Goal: Task Accomplishment & Management: Use online tool/utility

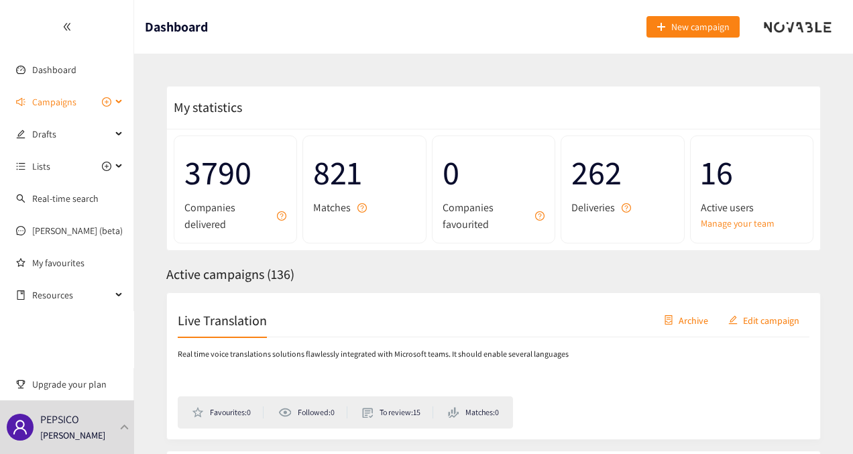
click at [39, 97] on span "Campaigns" at bounding box center [54, 101] width 44 height 27
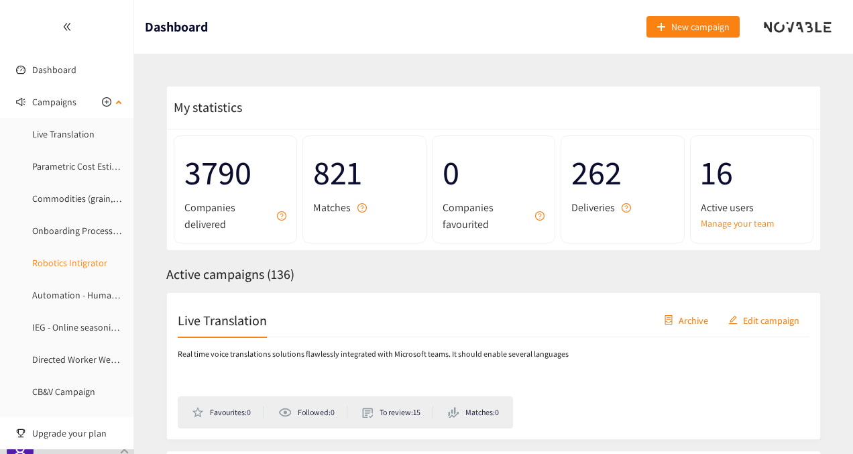
click at [67, 261] on link "Robotics Intigrator" at bounding box center [69, 263] width 75 height 12
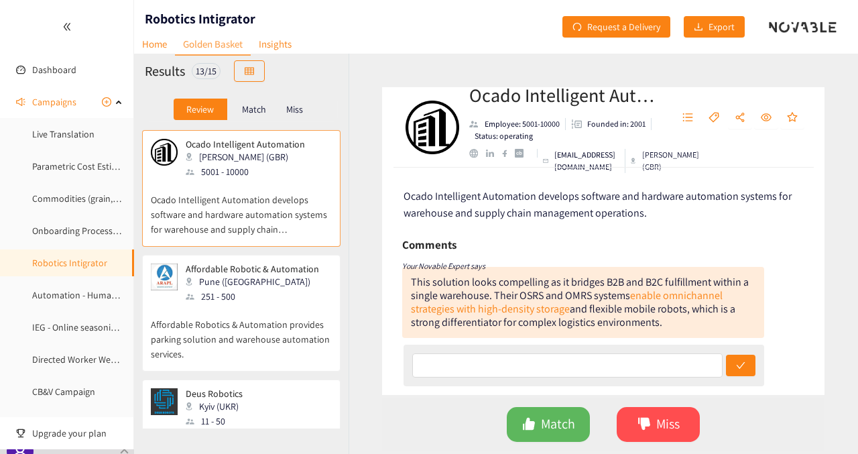
click at [852, 113] on div "Ocado Intelligent Automation Employee: 5001-10000 Founded in: 2001 Status: oper…" at bounding box center [604, 254] width 510 height 400
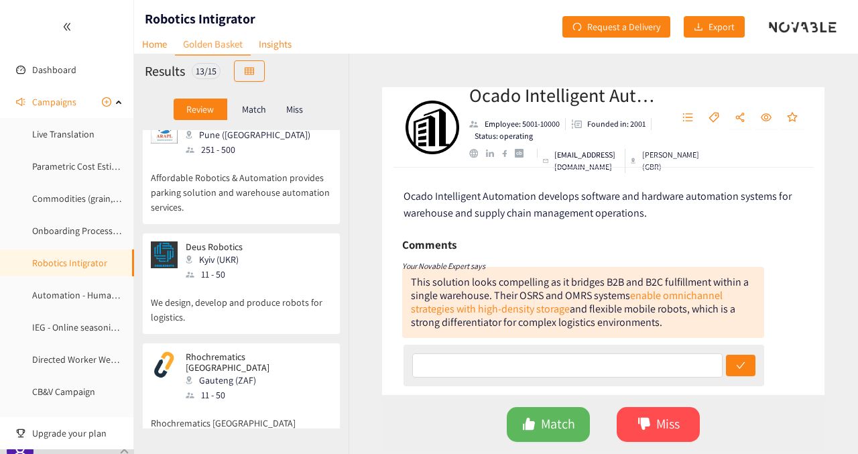
scroll to position [147, 0]
click at [270, 296] on p "We design, develop and produce robots for logistics." at bounding box center [241, 302] width 181 height 43
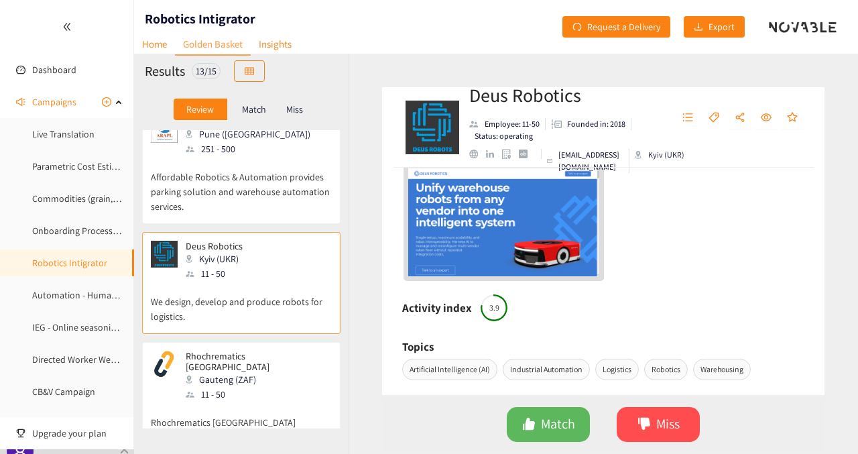
scroll to position [366, 0]
click at [249, 372] on div "Gauteng (ZAF)" at bounding box center [258, 379] width 145 height 15
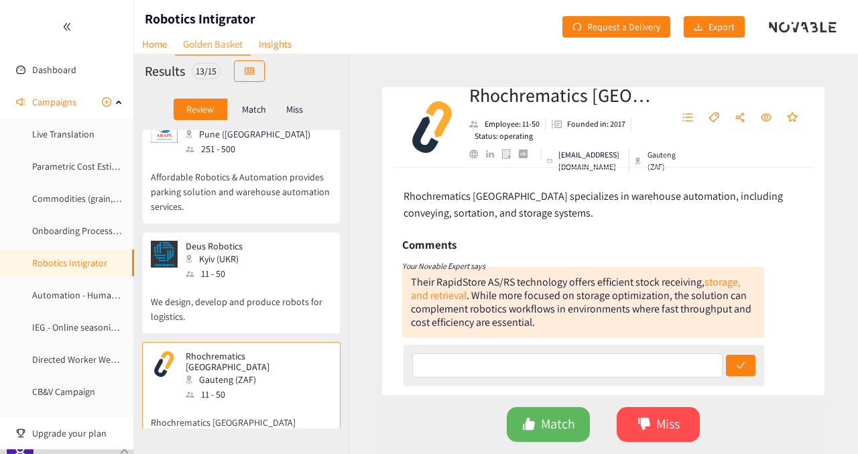
scroll to position [329, 0]
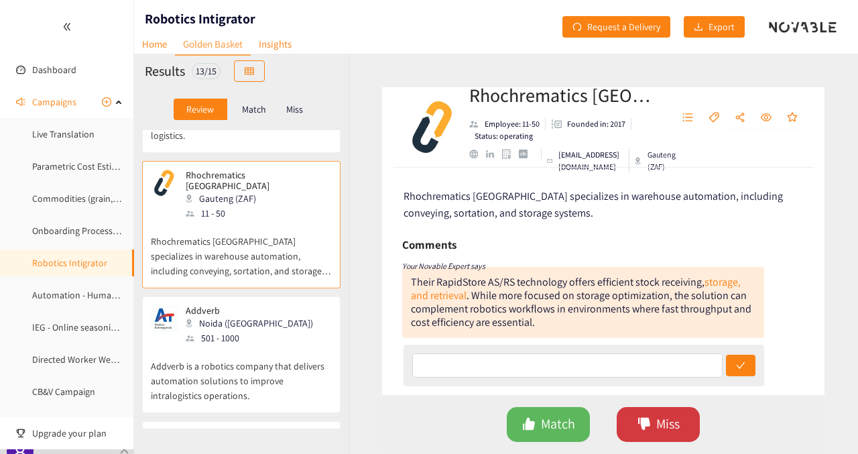
click at [652, 414] on button "Miss" at bounding box center [658, 424] width 83 height 35
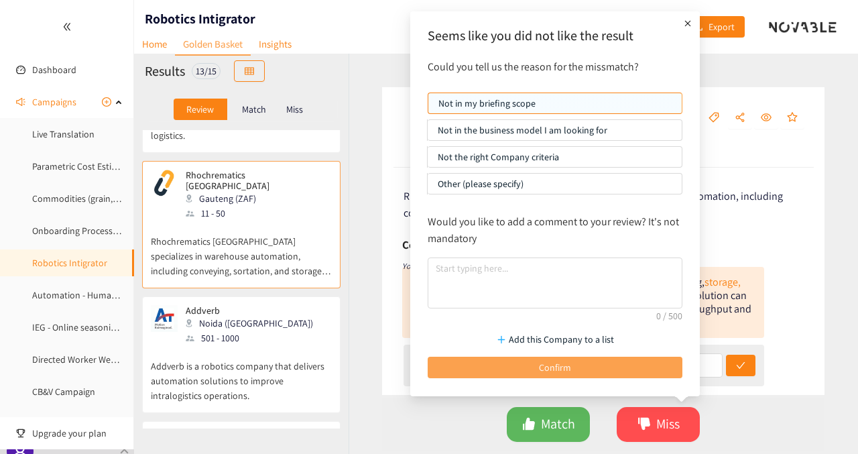
click at [581, 367] on button "Confirm" at bounding box center [555, 367] width 255 height 21
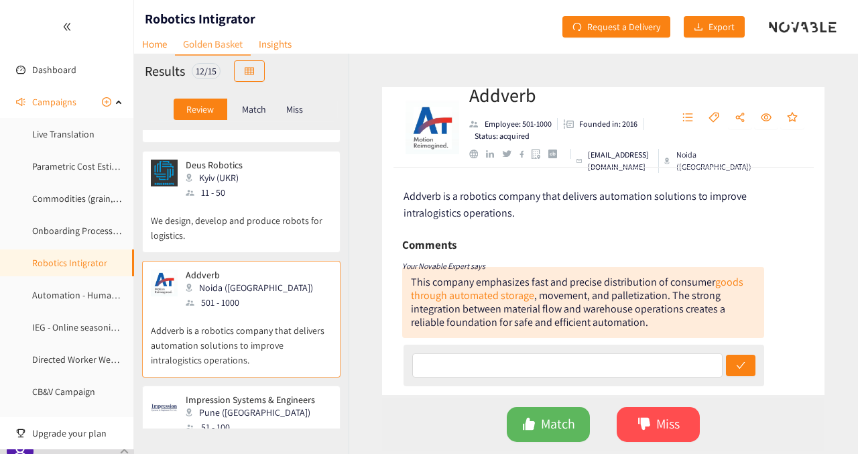
scroll to position [198, 0]
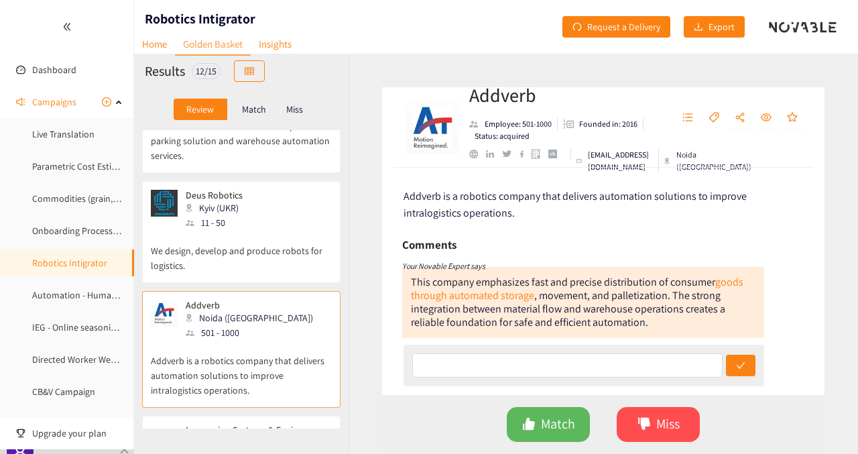
click at [250, 238] on p "We design, develop and produce robots for logistics." at bounding box center [241, 251] width 181 height 43
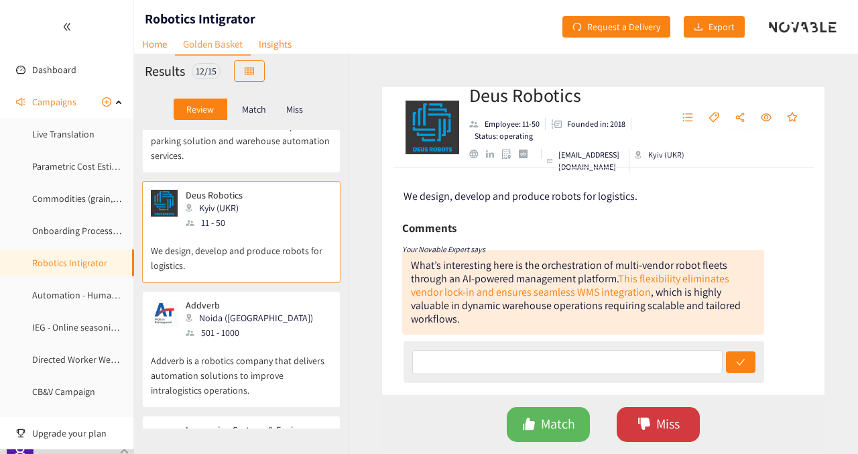
click at [646, 431] on span "dislike" at bounding box center [644, 424] width 13 height 15
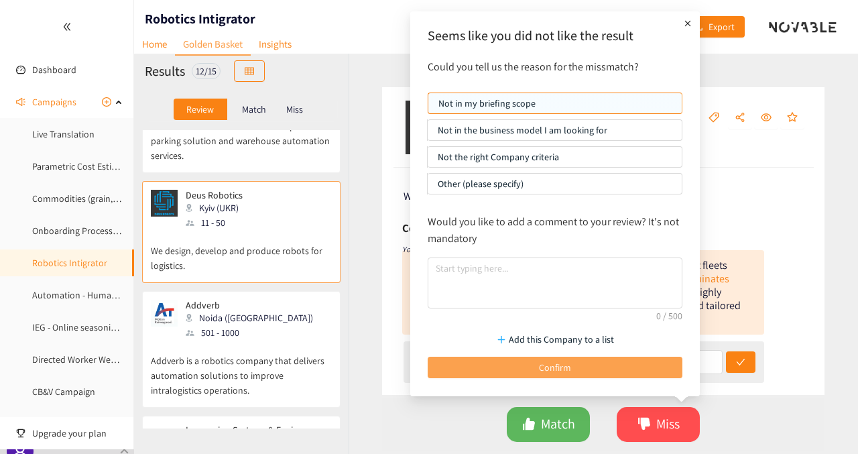
click at [548, 365] on span "Confirm" at bounding box center [555, 367] width 32 height 15
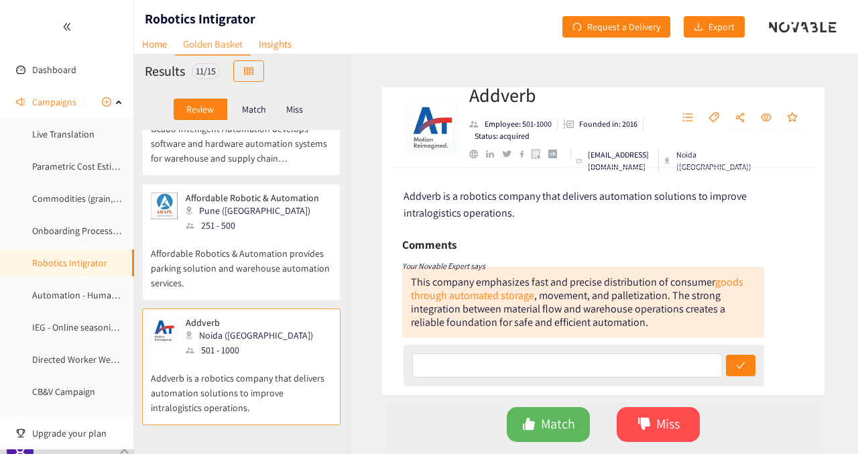
scroll to position [35, 0]
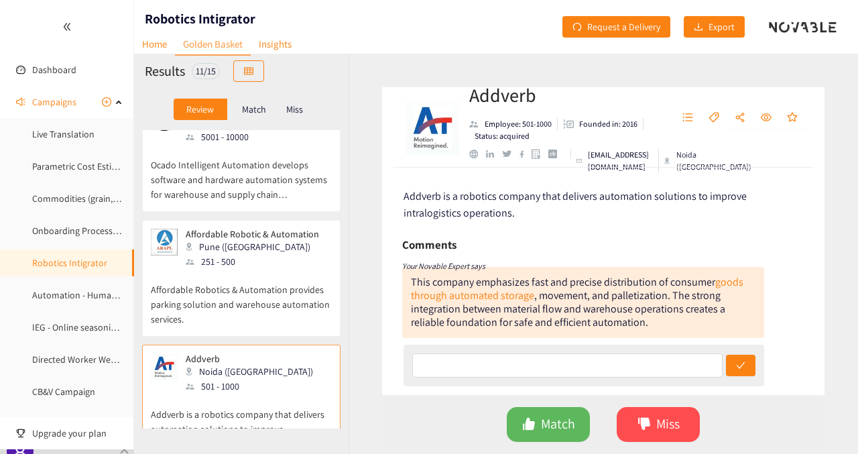
click at [203, 288] on p "Affordable Robotics & Automation provides parking solution and warehouse automa…" at bounding box center [241, 298] width 181 height 58
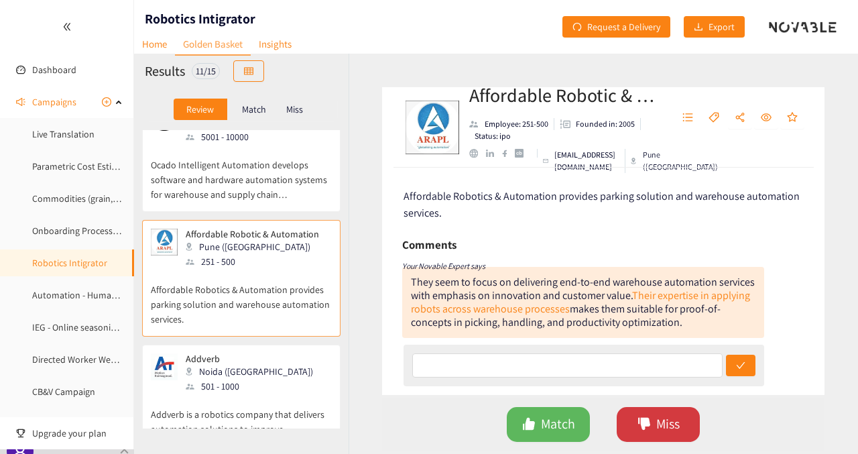
click at [664, 428] on span "Miss" at bounding box center [667, 424] width 23 height 21
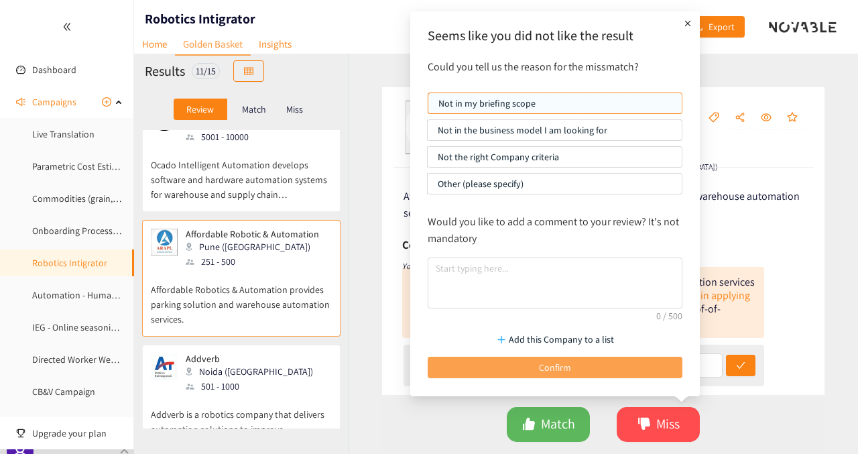
click at [532, 357] on button "Confirm" at bounding box center [555, 367] width 255 height 21
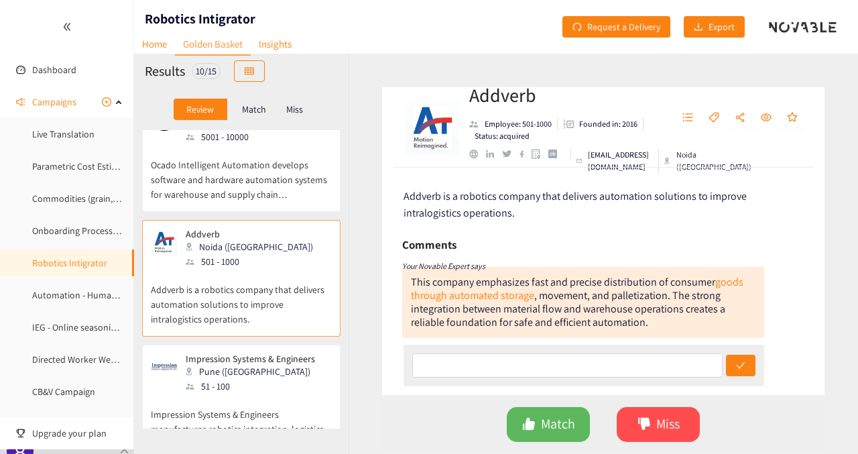
scroll to position [0, 0]
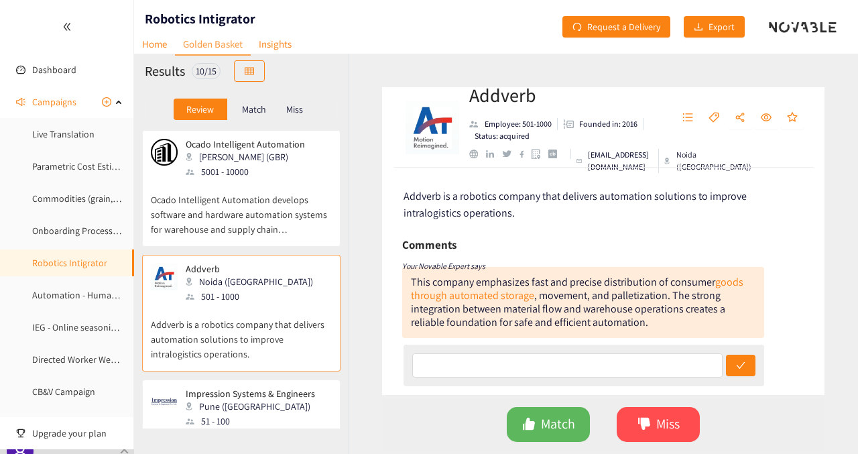
click at [252, 202] on p "Ocado Intelligent Automation develops software and hardware automation systems …" at bounding box center [241, 208] width 181 height 58
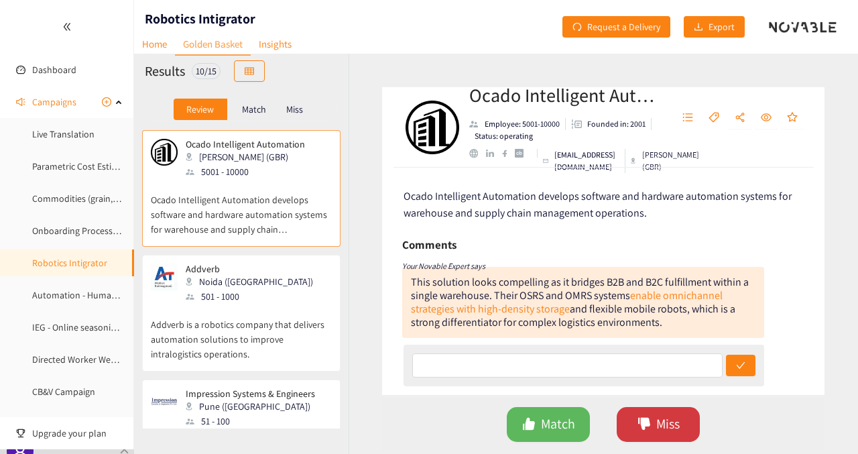
click at [667, 421] on span "Miss" at bounding box center [667, 424] width 23 height 21
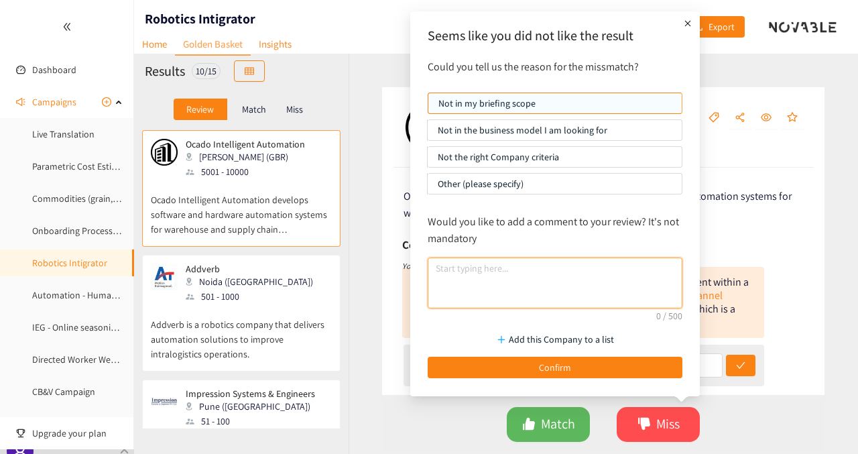
click at [501, 277] on textarea at bounding box center [555, 282] width 255 height 51
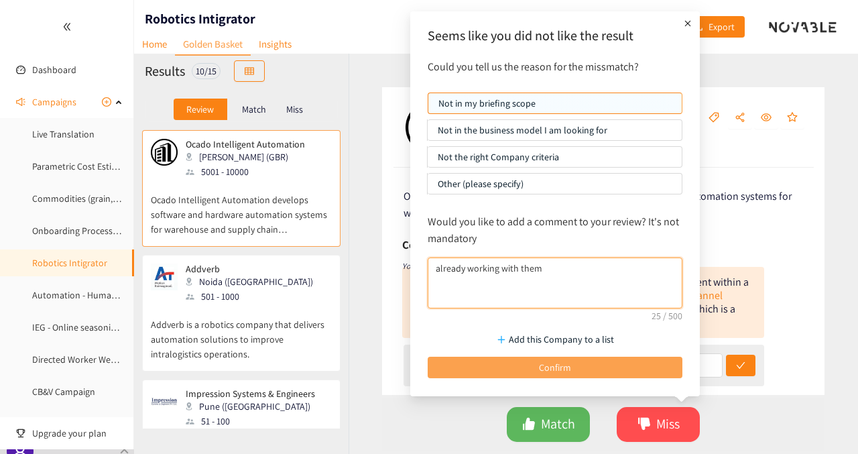
type textarea "already working with them"
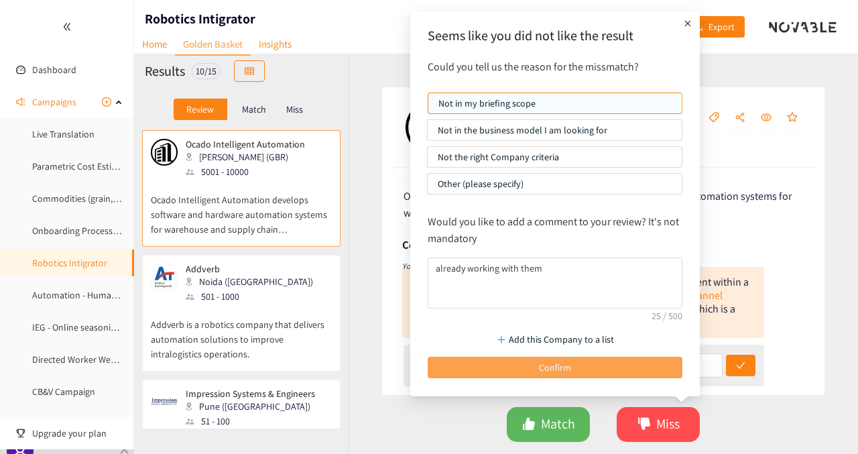
click at [508, 367] on button "Confirm" at bounding box center [555, 367] width 255 height 21
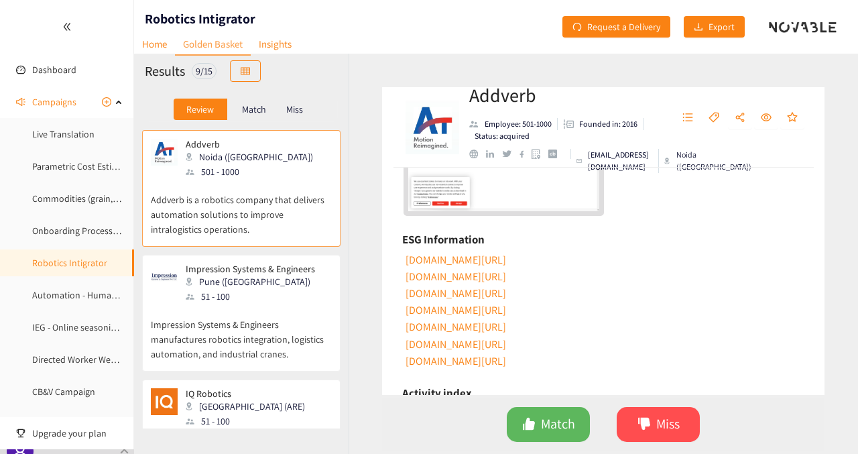
scroll to position [301, 0]
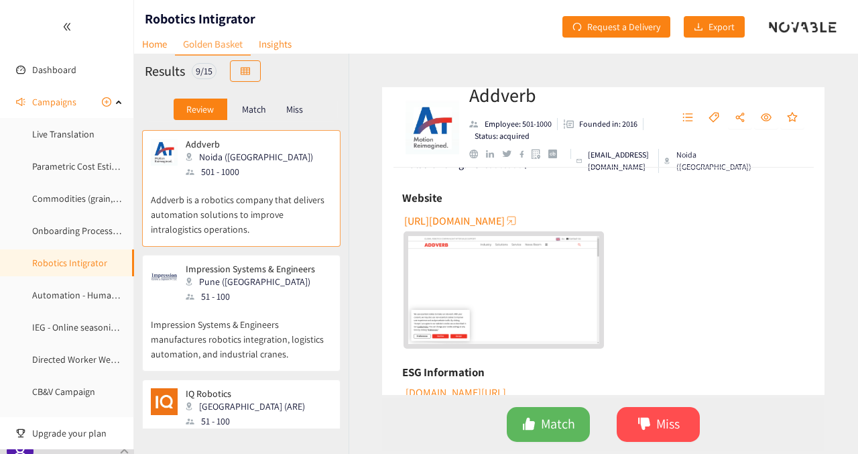
click at [478, 218] on span "[URL][DOMAIN_NAME]" at bounding box center [454, 221] width 101 height 17
click at [673, 434] on span "Miss" at bounding box center [667, 424] width 23 height 21
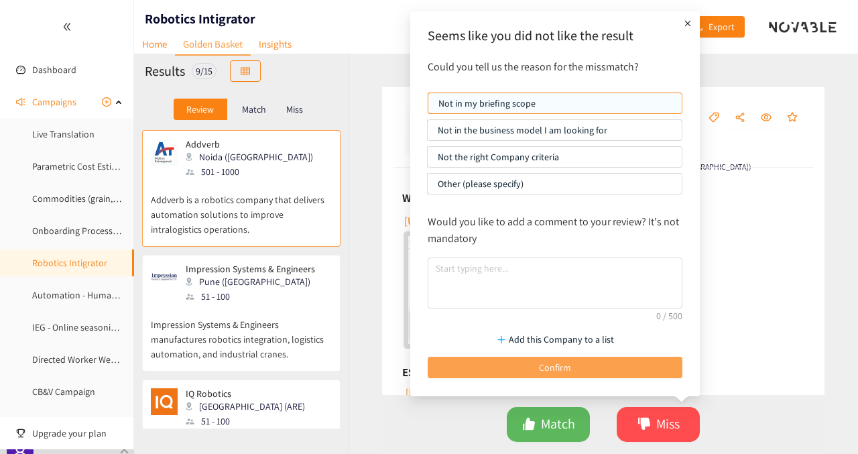
click at [584, 360] on button "Confirm" at bounding box center [555, 367] width 255 height 21
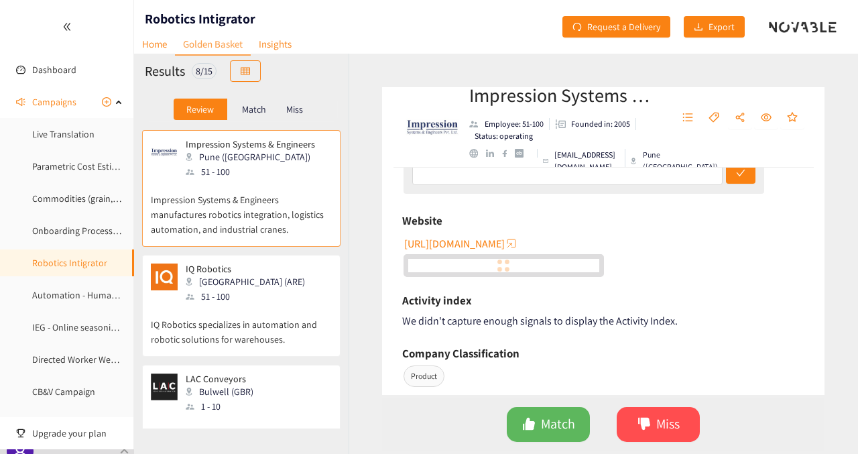
scroll to position [194, 0]
click at [446, 237] on span "[URL][DOMAIN_NAME]" at bounding box center [454, 242] width 101 height 17
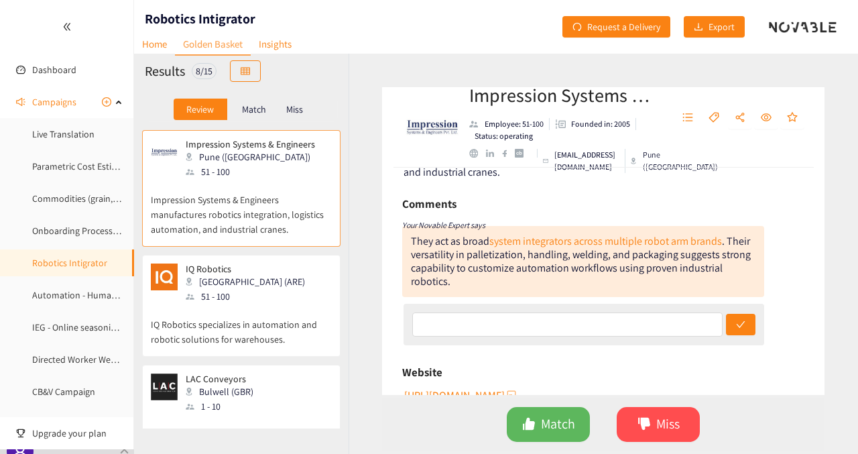
scroll to position [0, 0]
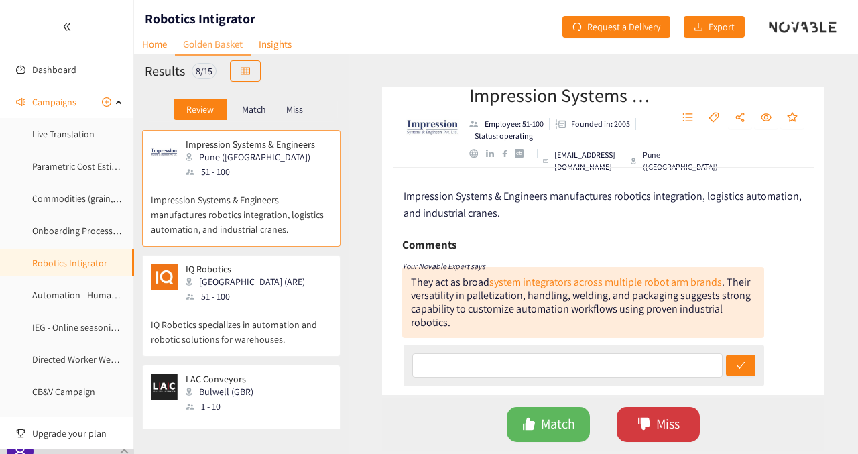
click at [649, 422] on icon "dislike" at bounding box center [644, 423] width 13 height 13
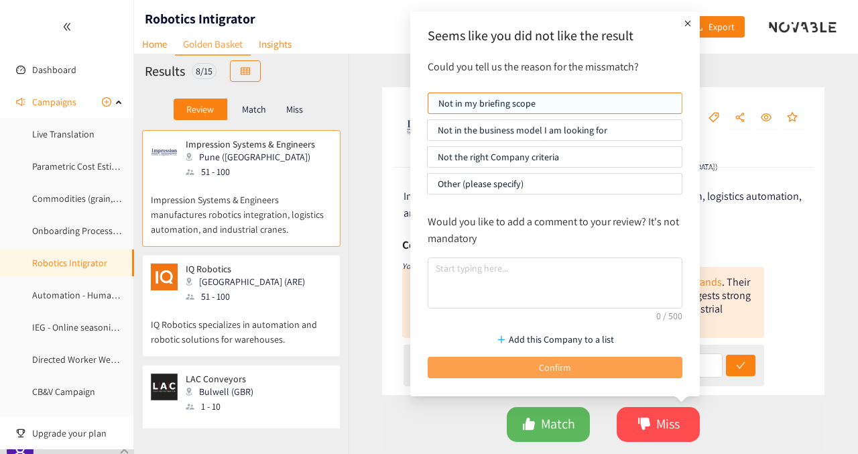
click at [563, 360] on span "Confirm" at bounding box center [555, 367] width 32 height 15
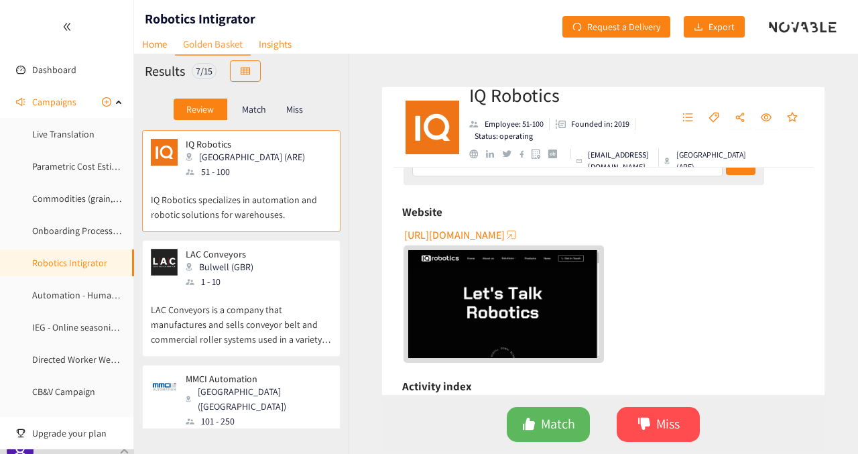
scroll to position [180, 0]
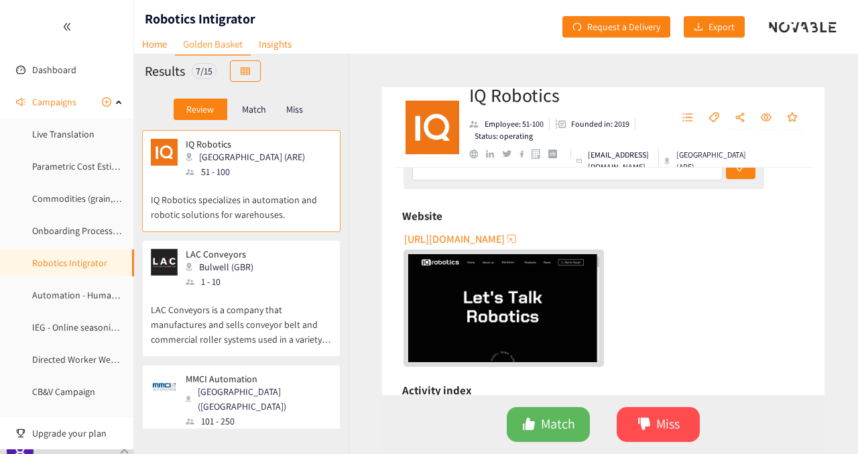
click at [492, 236] on span "[URL][DOMAIN_NAME]" at bounding box center [454, 239] width 101 height 17
click at [665, 427] on span "Miss" at bounding box center [667, 424] width 23 height 21
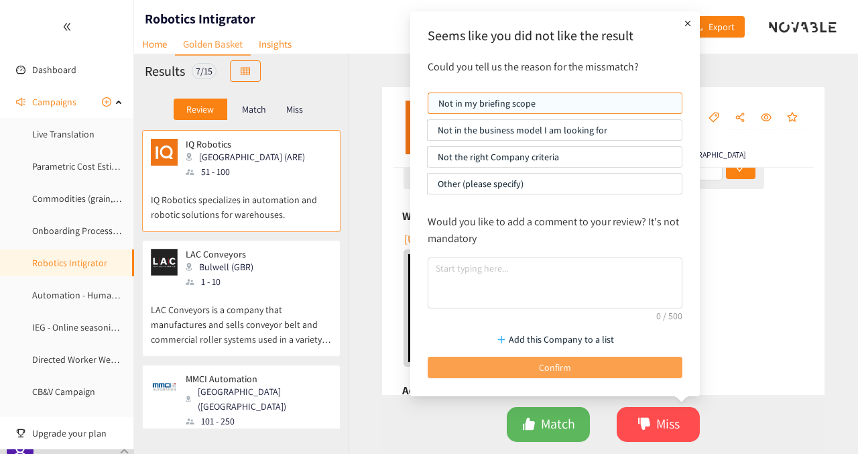
click at [571, 365] on button "Confirm" at bounding box center [555, 367] width 255 height 21
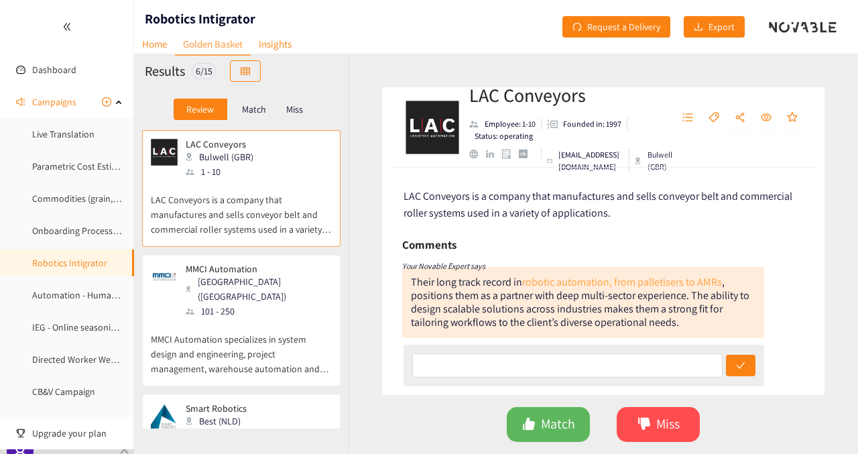
click at [568, 277] on link "robotic automation, from palletisers to AMRs" at bounding box center [622, 282] width 200 height 14
click at [562, 418] on span "Match" at bounding box center [558, 424] width 34 height 21
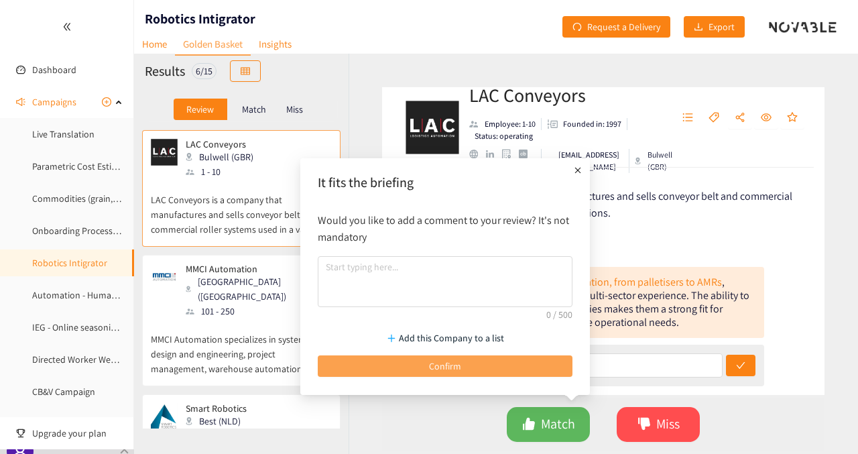
click at [497, 375] on button "Confirm" at bounding box center [445, 365] width 255 height 21
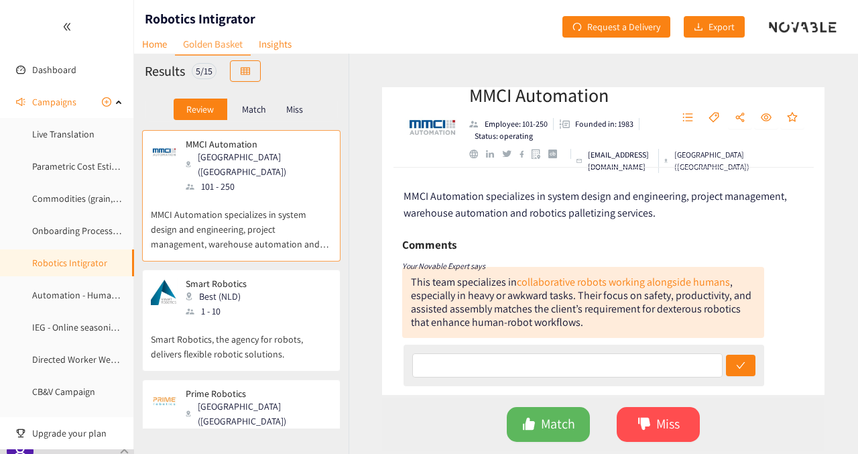
scroll to position [135, 0]
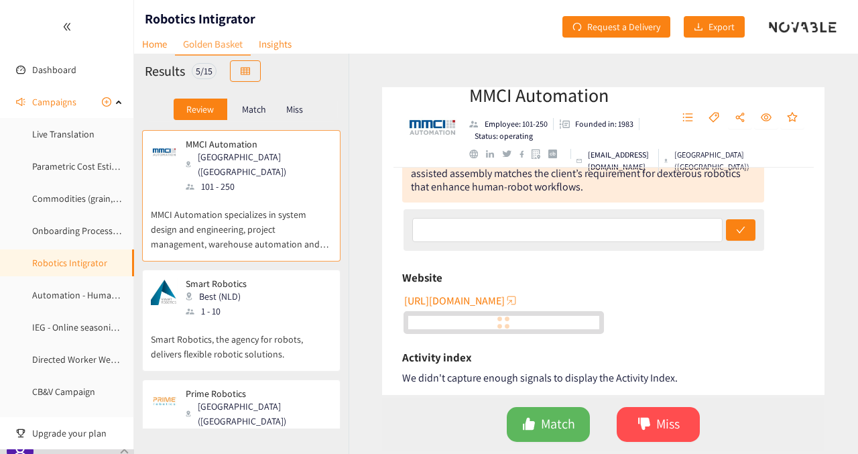
click at [465, 296] on span "[URL][DOMAIN_NAME]" at bounding box center [454, 300] width 101 height 17
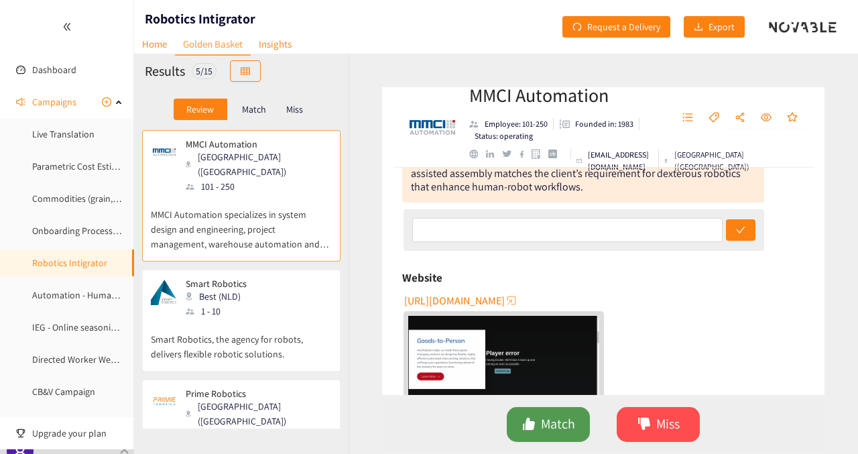
click at [548, 436] on button "Match" at bounding box center [548, 424] width 83 height 35
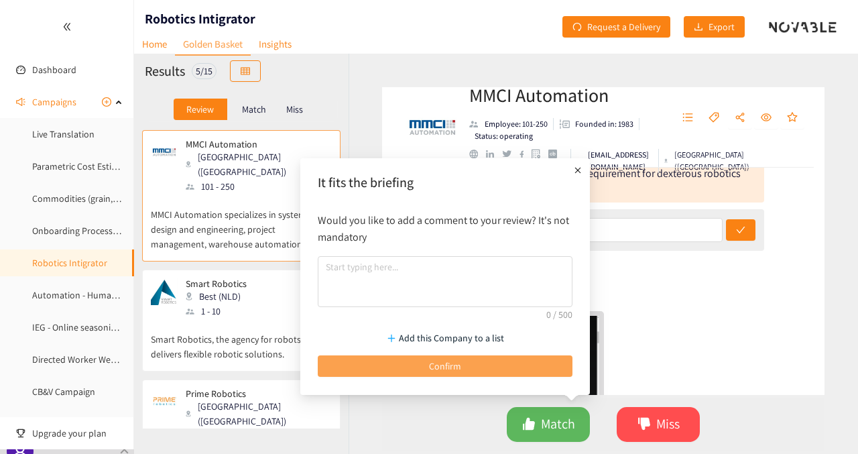
click at [485, 367] on button "Confirm" at bounding box center [445, 365] width 255 height 21
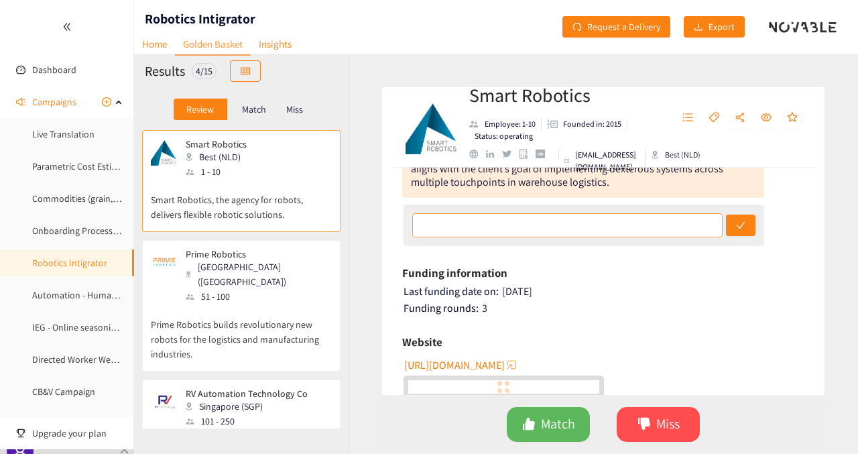
scroll to position [140, 0]
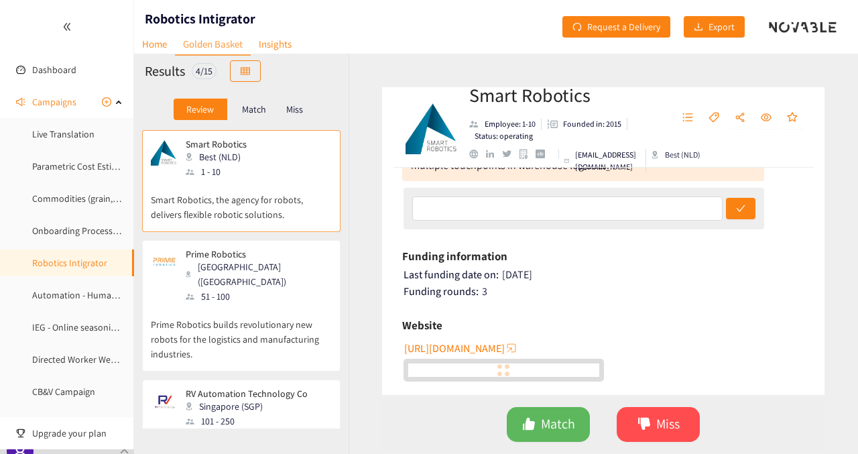
click at [470, 343] on span "[URL][DOMAIN_NAME]" at bounding box center [454, 348] width 101 height 17
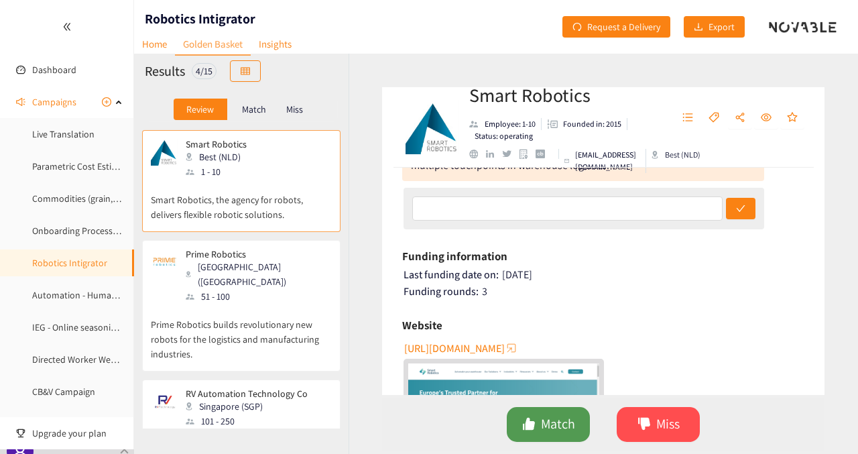
click at [543, 419] on span "Match" at bounding box center [558, 424] width 34 height 21
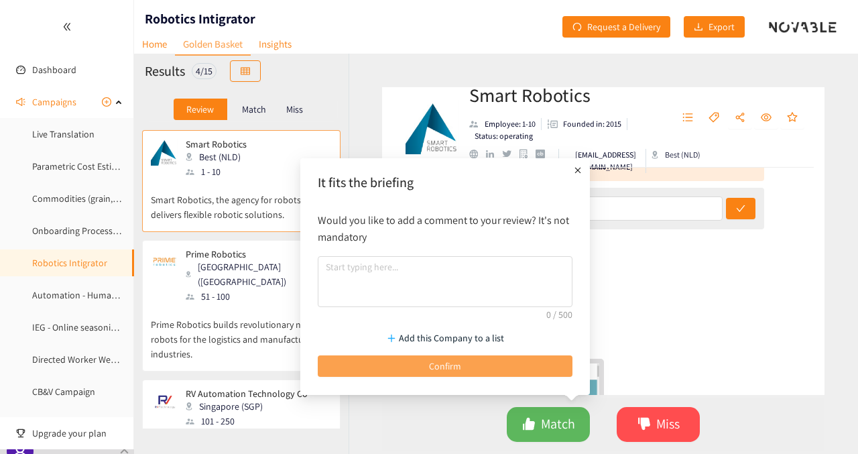
click at [477, 367] on button "Confirm" at bounding box center [445, 365] width 255 height 21
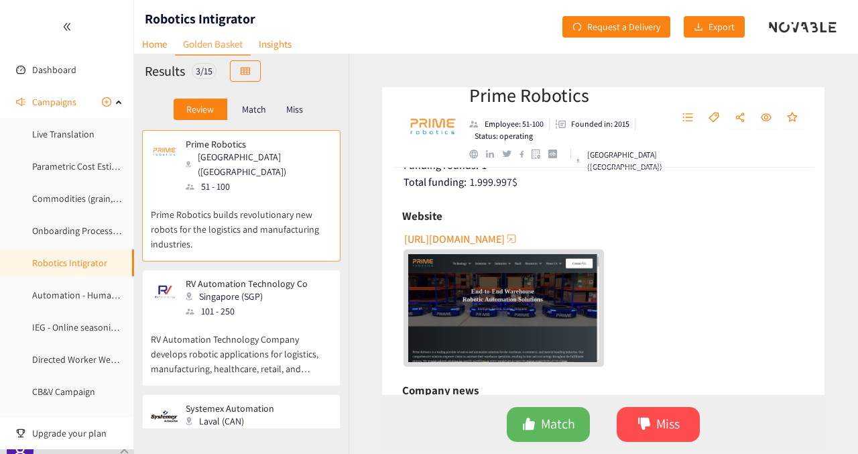
scroll to position [296, 0]
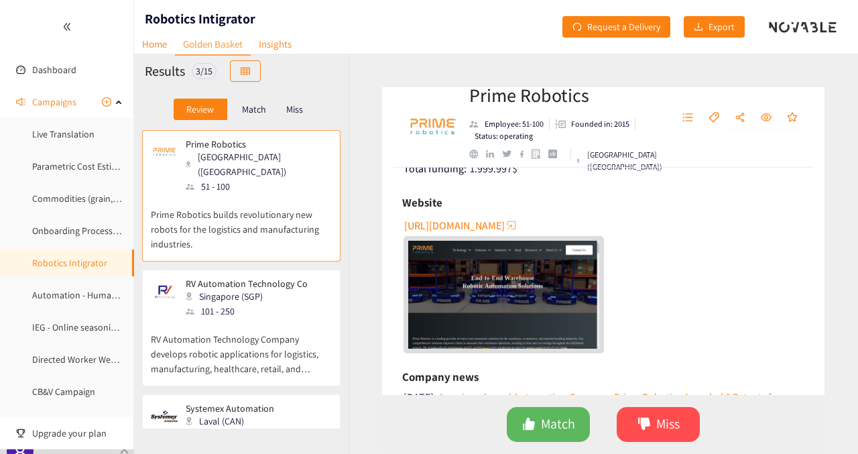
click at [477, 229] on span "[URL][DOMAIN_NAME]" at bounding box center [454, 225] width 101 height 17
click at [633, 424] on button "Miss" at bounding box center [658, 424] width 83 height 35
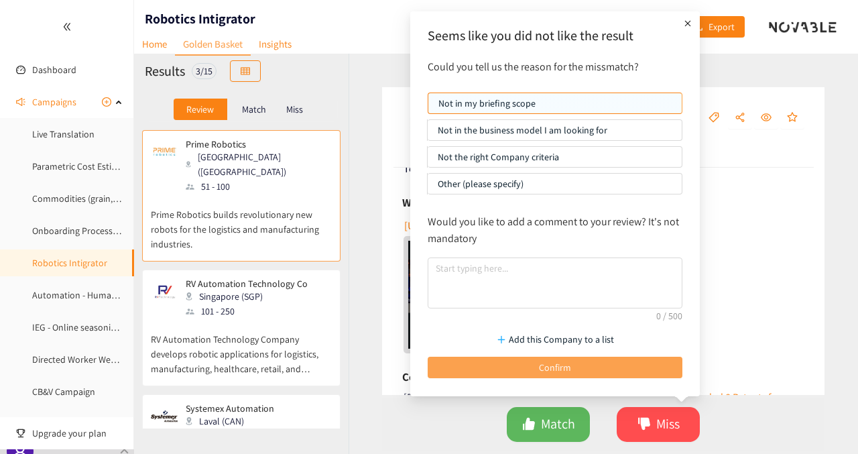
click at [557, 363] on span "Confirm" at bounding box center [555, 367] width 32 height 15
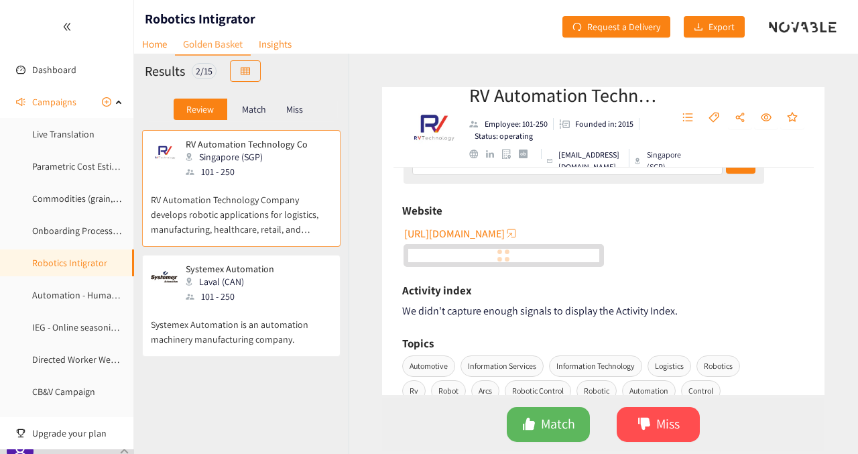
scroll to position [203, 0]
click at [463, 231] on span "[URL][DOMAIN_NAME]" at bounding box center [454, 233] width 101 height 17
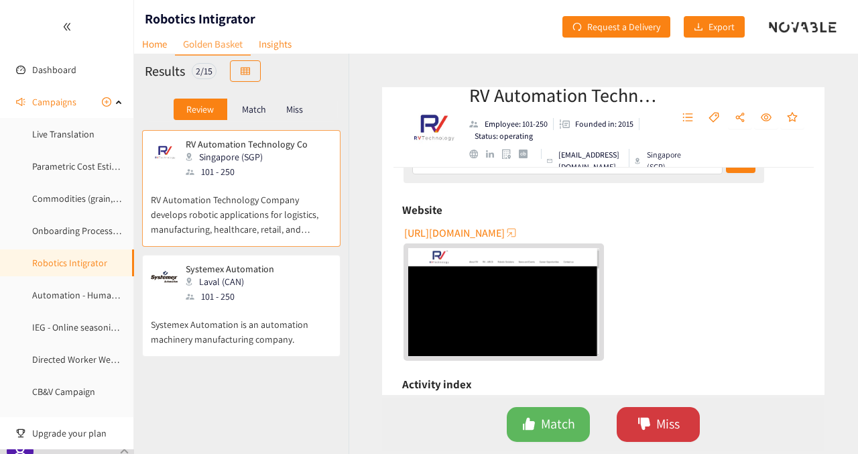
click at [688, 429] on button "Miss" at bounding box center [658, 424] width 83 height 35
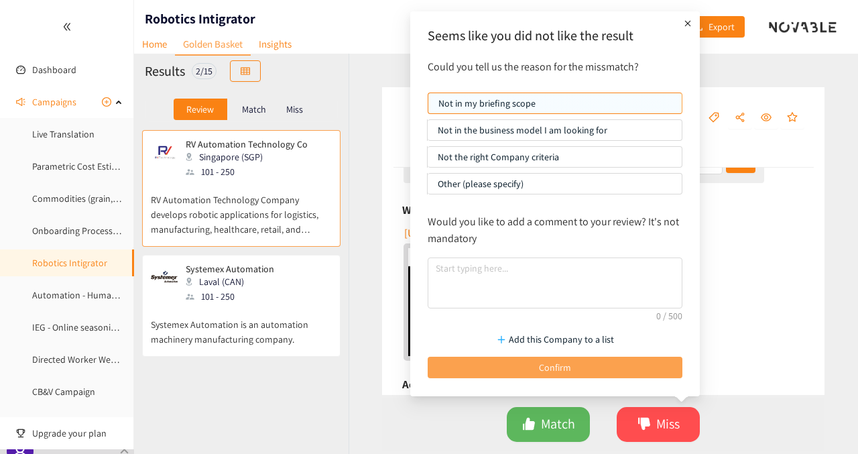
click at [577, 367] on button "Confirm" at bounding box center [555, 367] width 255 height 21
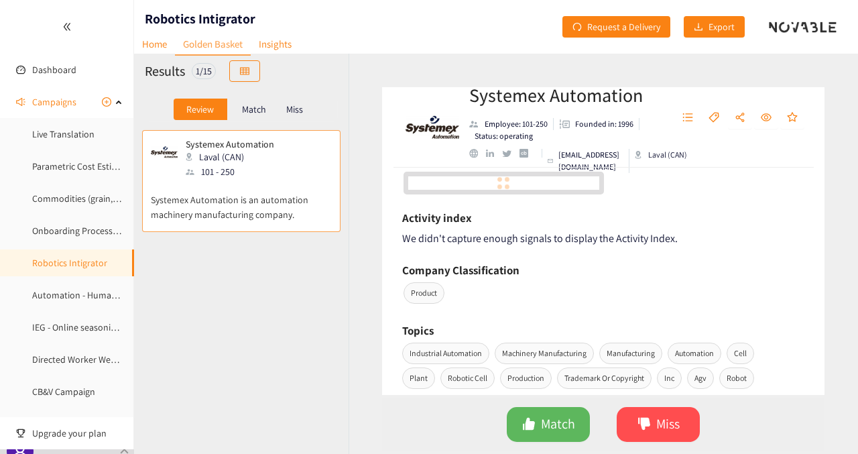
scroll to position [167, 0]
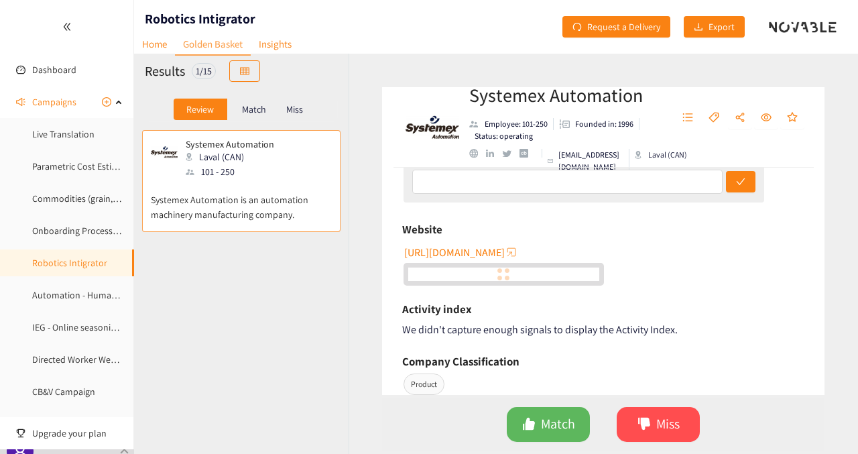
click at [466, 251] on span "[URL][DOMAIN_NAME]" at bounding box center [454, 252] width 101 height 17
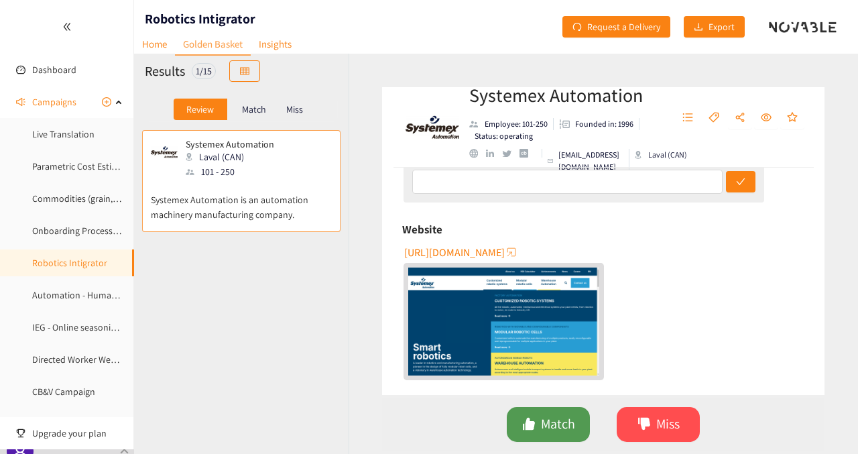
click at [552, 435] on button "Match" at bounding box center [548, 424] width 83 height 35
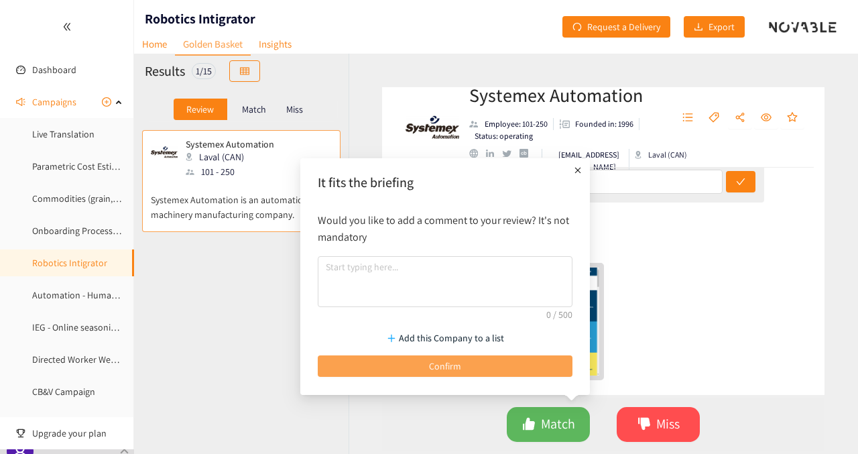
click at [463, 365] on button "Confirm" at bounding box center [445, 365] width 255 height 21
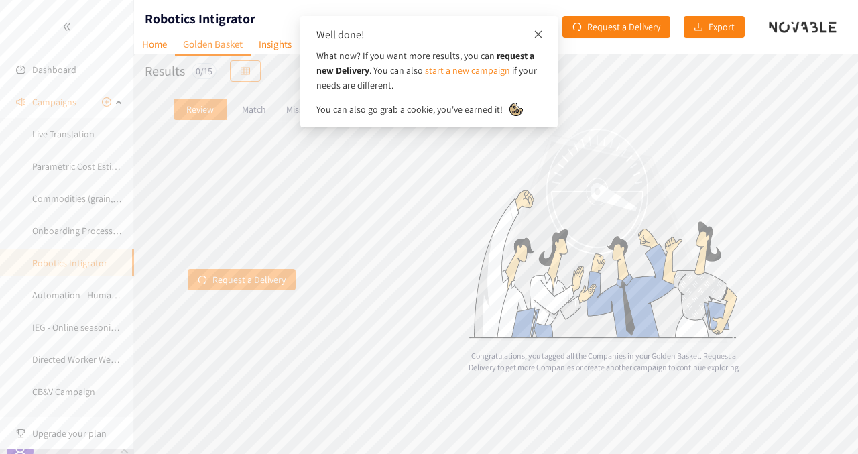
click at [537, 34] on icon "close" at bounding box center [538, 33] width 9 height 9
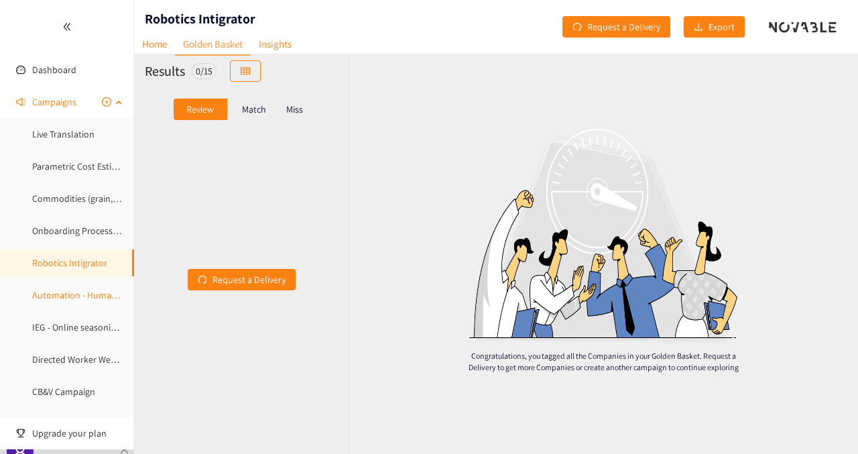
click at [66, 298] on link "Automation - Humanoid Hand" at bounding box center [92, 295] width 121 height 12
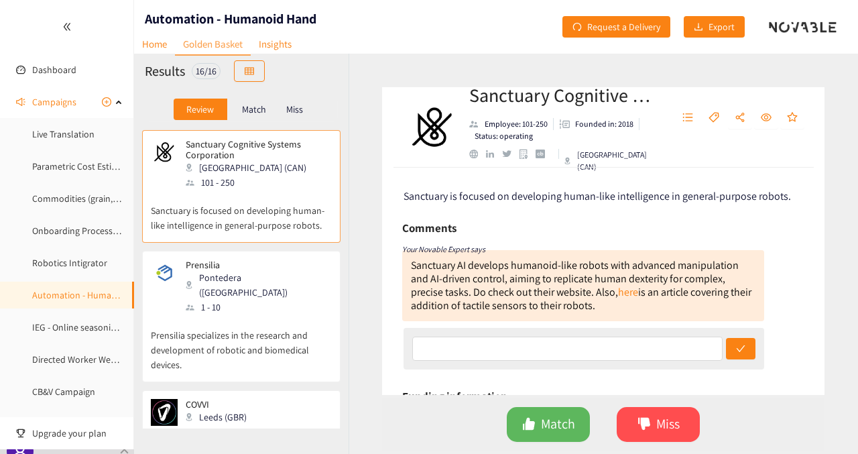
click at [248, 211] on p "Sanctuary is focused on developing human-like intelligence in general-purpose r…" at bounding box center [241, 211] width 181 height 43
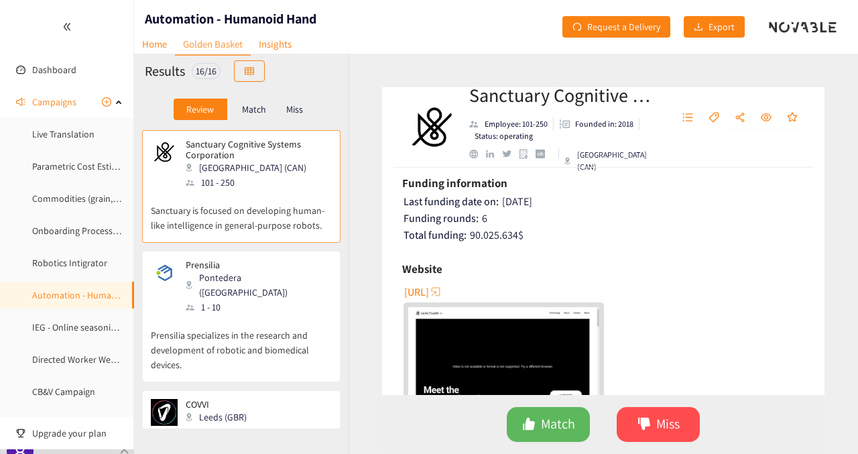
scroll to position [297, 0]
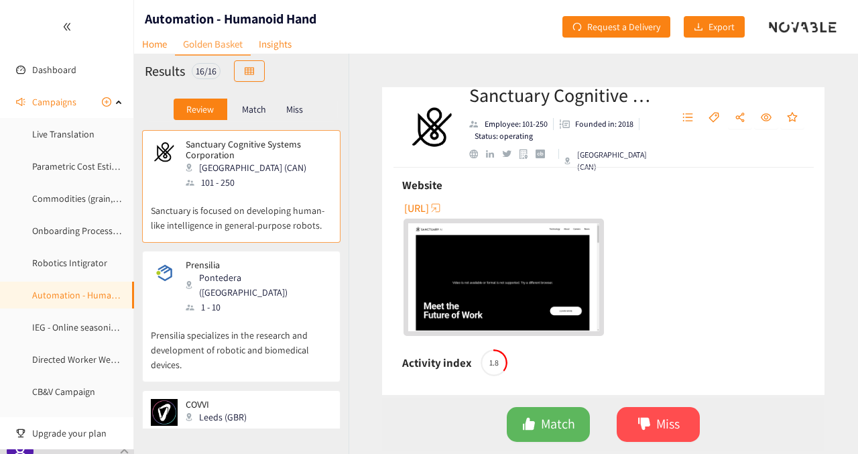
click at [429, 210] on span "[URL]" at bounding box center [416, 208] width 25 height 17
click at [541, 422] on span "Match" at bounding box center [558, 424] width 34 height 21
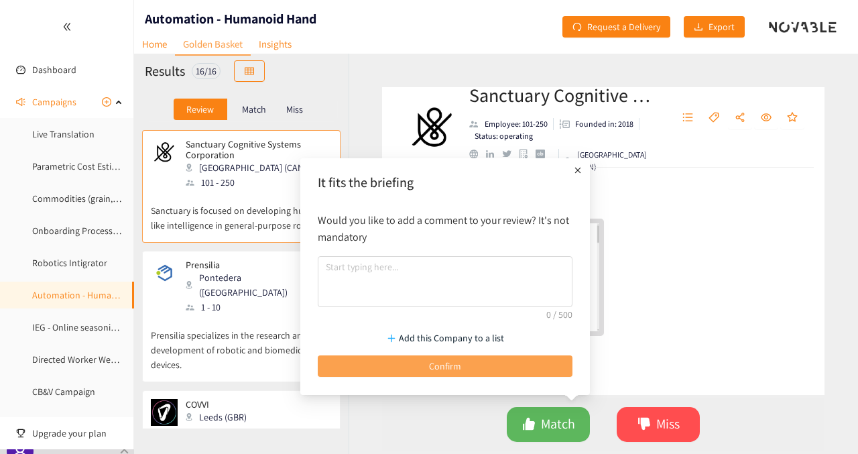
click at [440, 363] on span "Confirm" at bounding box center [445, 366] width 32 height 15
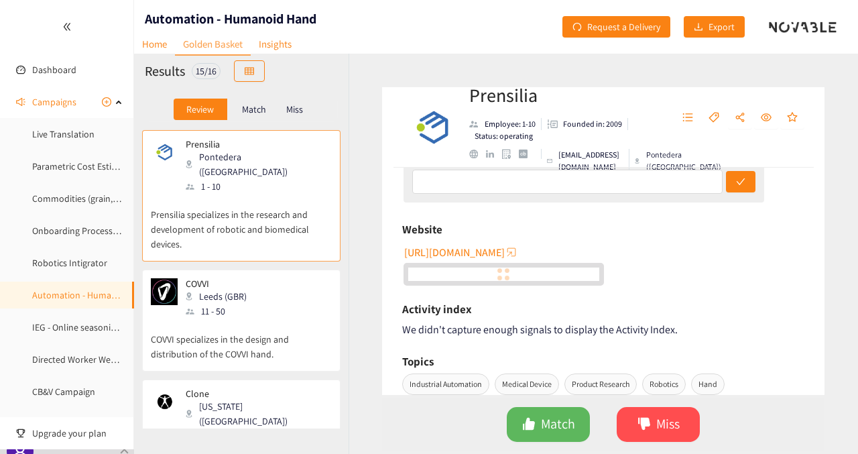
scroll to position [168, 0]
click at [461, 250] on span "[URL][DOMAIN_NAME]" at bounding box center [454, 251] width 101 height 17
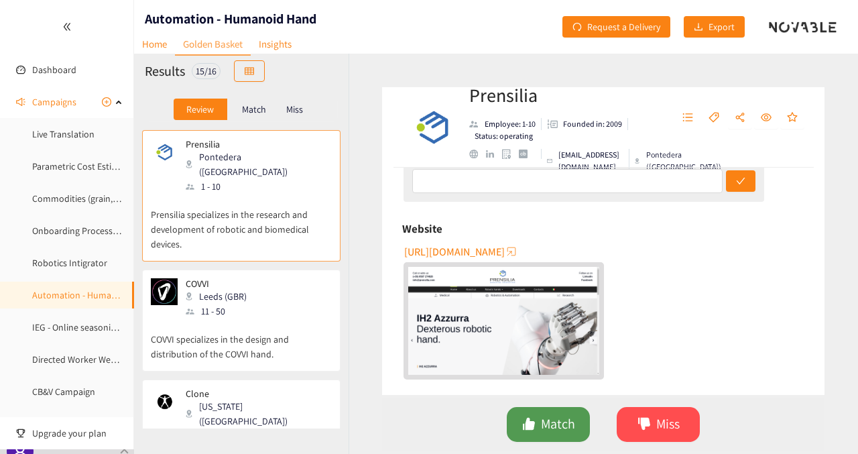
click at [553, 423] on span "Match" at bounding box center [558, 424] width 34 height 21
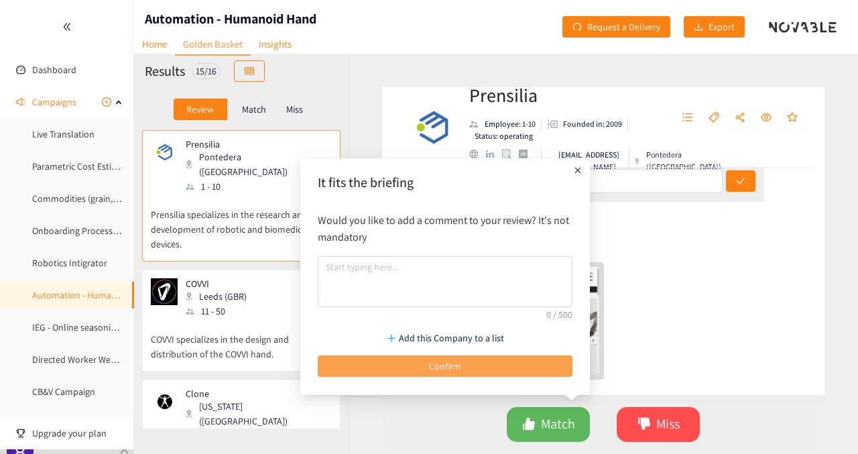
click at [467, 367] on button "Confirm" at bounding box center [445, 365] width 255 height 21
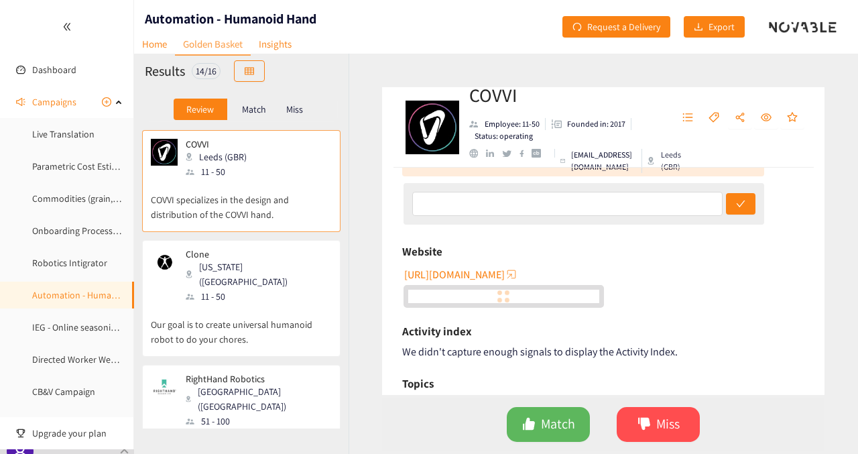
scroll to position [147, 0]
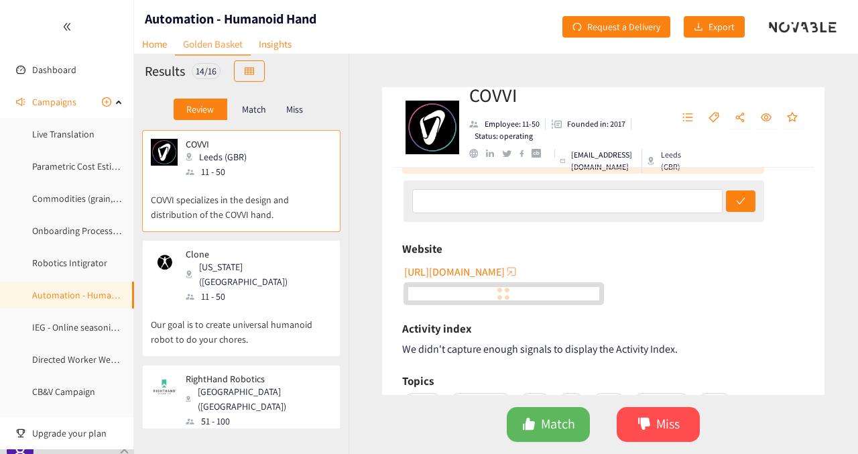
click at [452, 270] on span "[URL][DOMAIN_NAME]" at bounding box center [454, 271] width 101 height 17
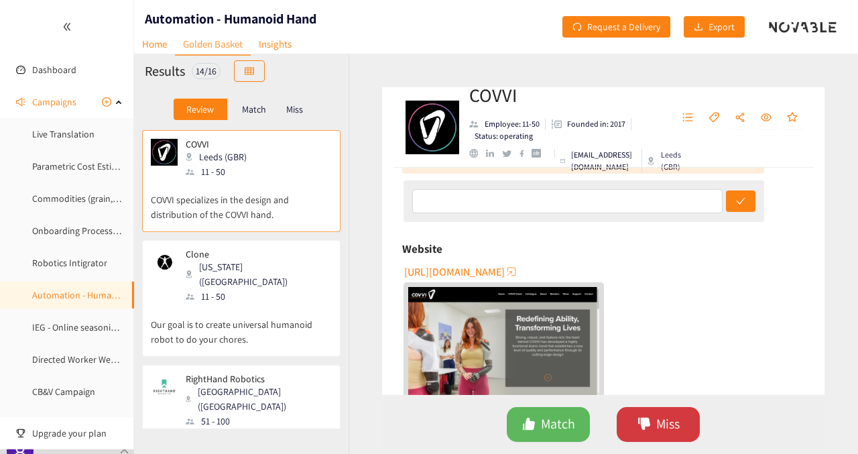
click at [668, 419] on span "Miss" at bounding box center [667, 424] width 23 height 21
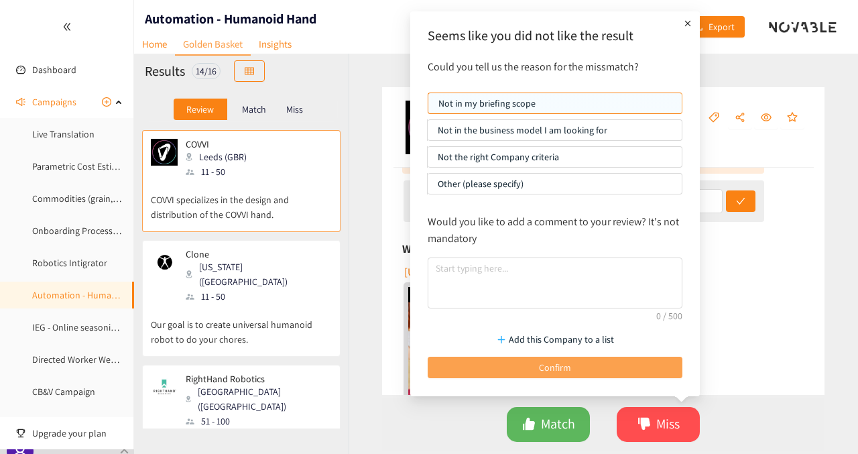
click at [579, 364] on button "Confirm" at bounding box center [555, 367] width 255 height 21
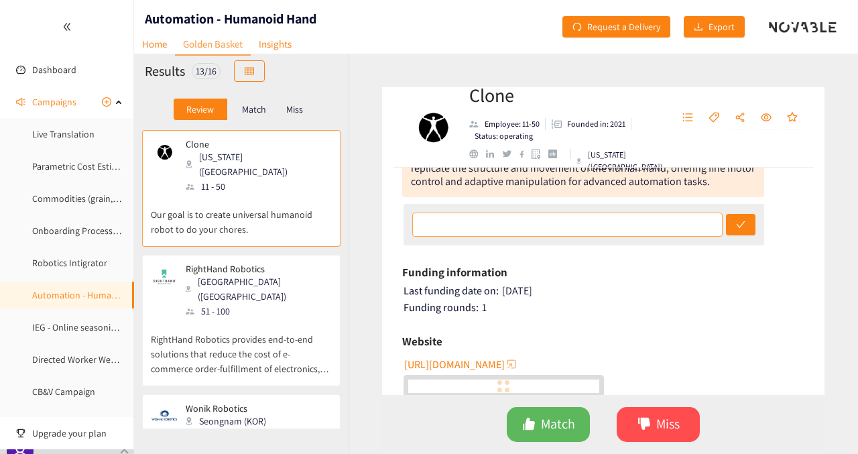
scroll to position [111, 0]
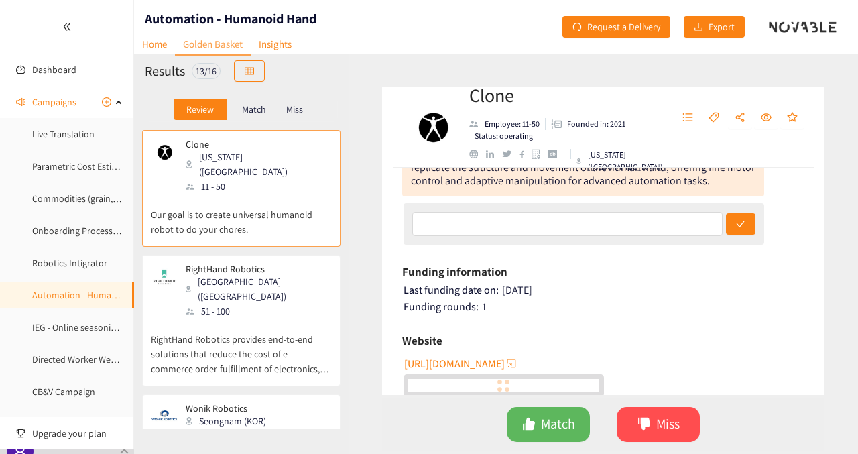
click at [469, 364] on span "[URL][DOMAIN_NAME]" at bounding box center [454, 363] width 101 height 17
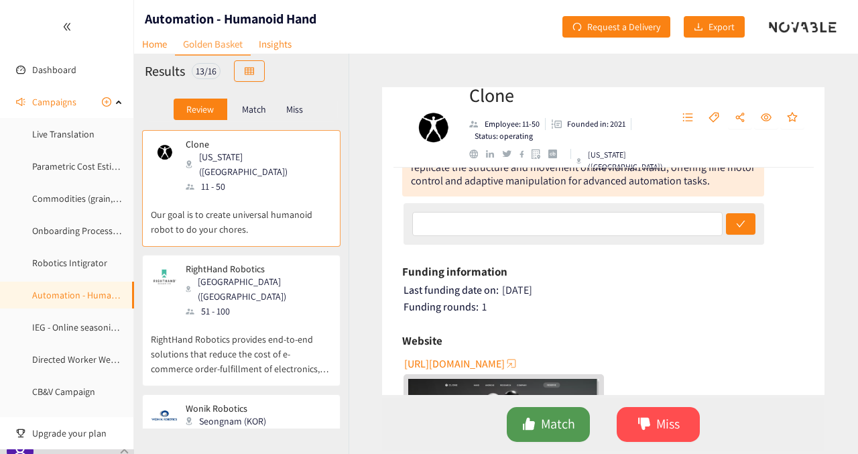
click at [525, 414] on button "Match" at bounding box center [548, 424] width 83 height 35
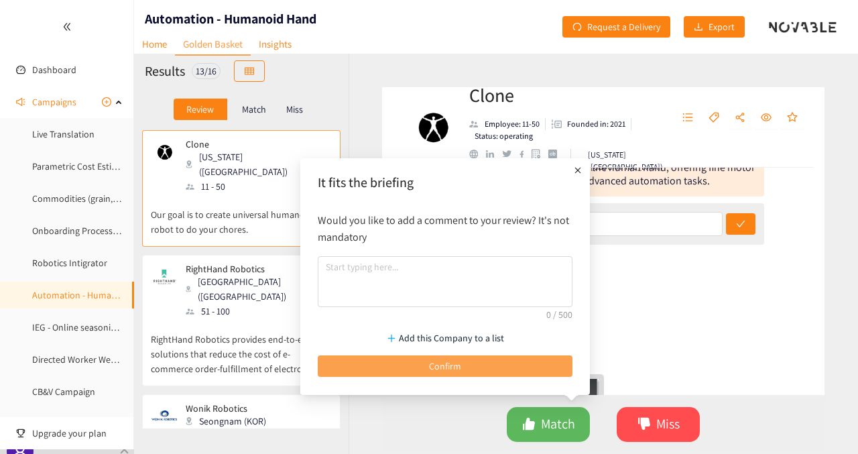
click at [462, 363] on button "Confirm" at bounding box center [445, 365] width 255 height 21
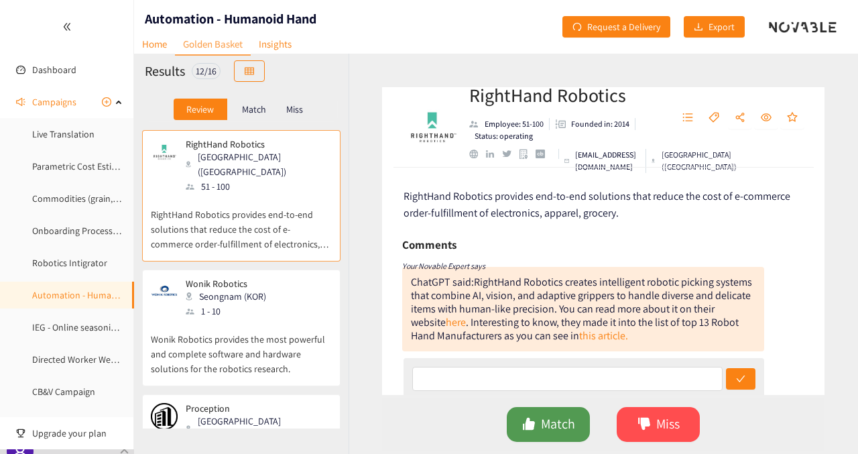
click at [532, 423] on icon "like" at bounding box center [529, 424] width 12 height 12
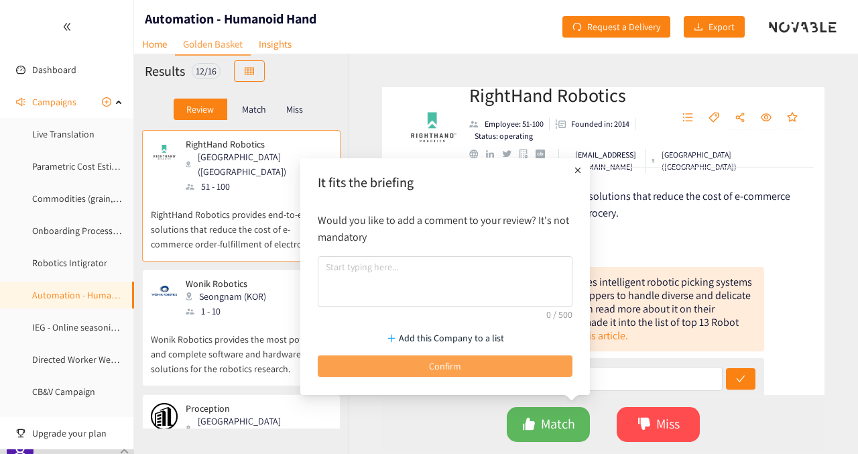
click at [459, 360] on span "Confirm" at bounding box center [445, 366] width 32 height 15
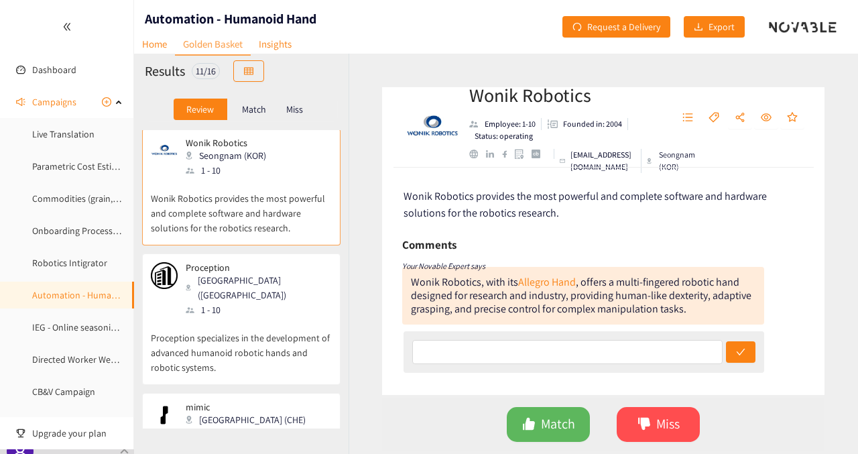
scroll to position [185, 0]
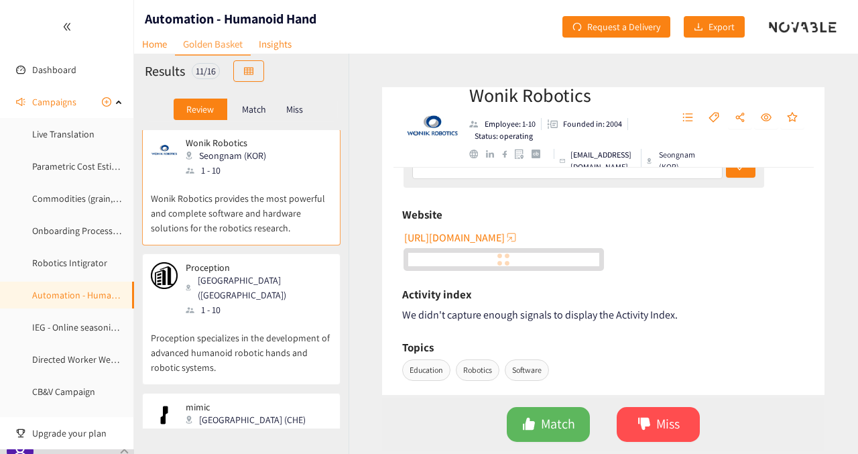
click at [432, 239] on span "[URL][DOMAIN_NAME]" at bounding box center [454, 237] width 101 height 17
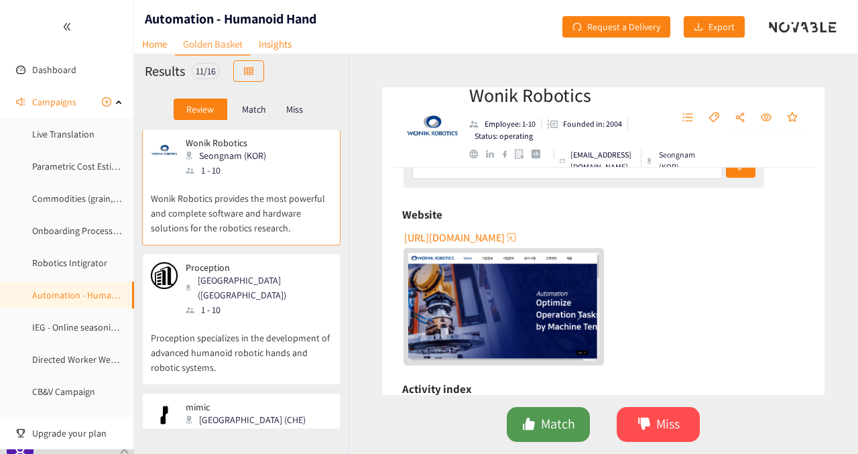
click at [555, 424] on span "Match" at bounding box center [558, 424] width 34 height 21
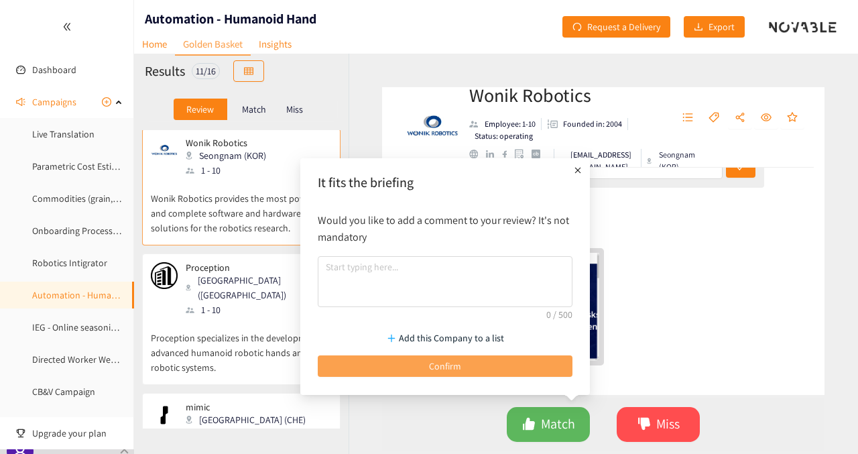
click at [526, 359] on button "Confirm" at bounding box center [445, 365] width 255 height 21
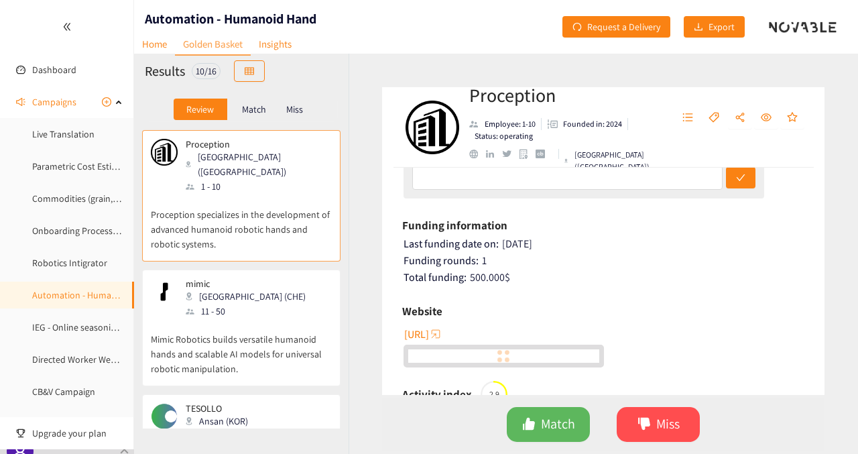
scroll to position [205, 0]
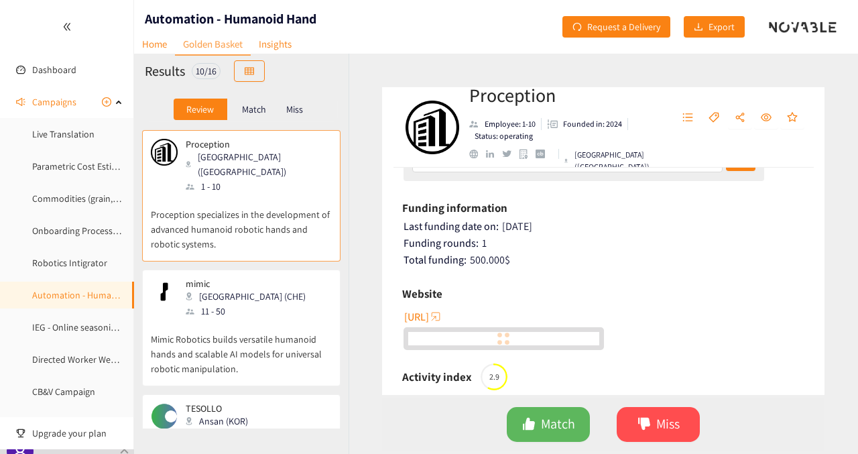
click at [429, 317] on span "[URL]" at bounding box center [416, 316] width 25 height 17
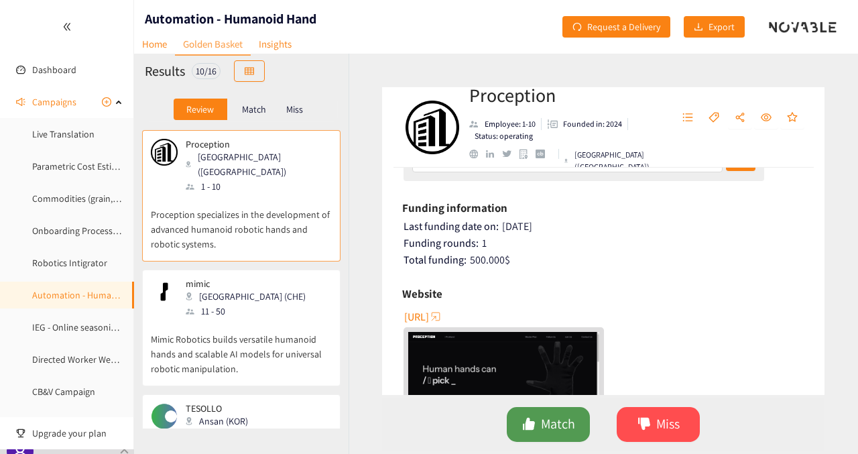
click at [531, 424] on icon "like" at bounding box center [529, 424] width 12 height 12
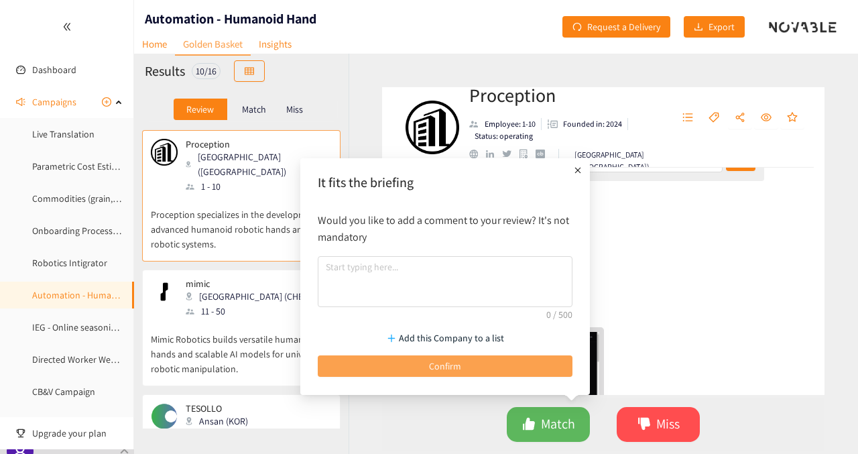
click at [498, 369] on button "Confirm" at bounding box center [445, 365] width 255 height 21
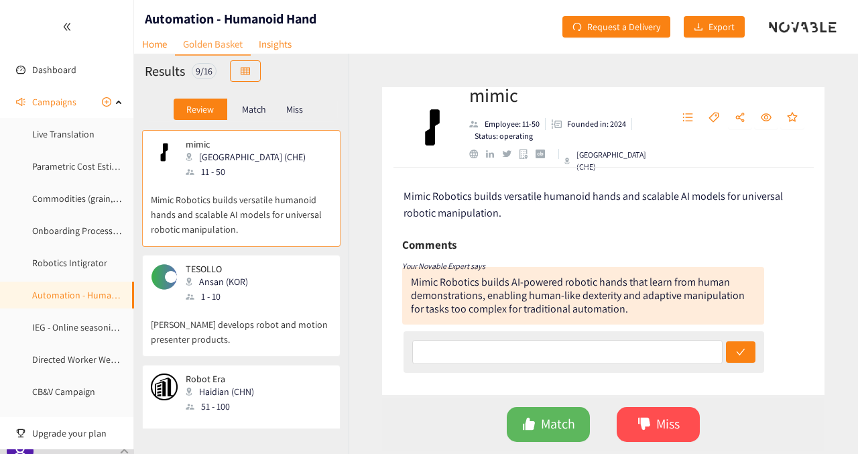
scroll to position [140, 0]
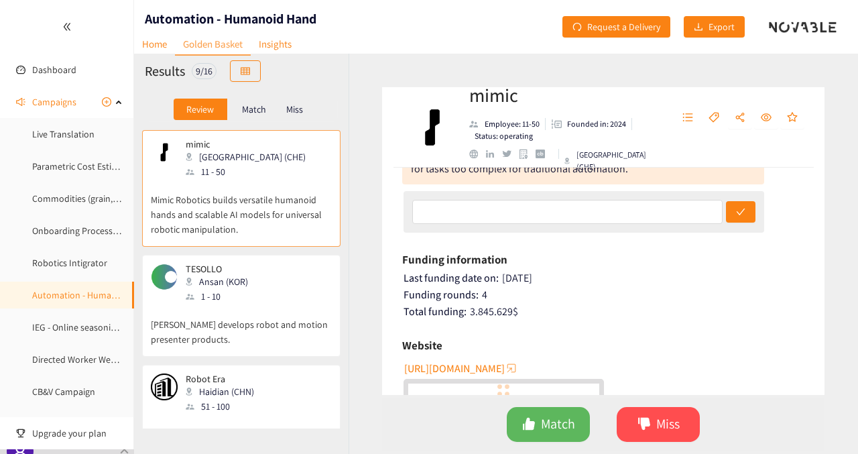
click at [465, 370] on span "[URL][DOMAIN_NAME]" at bounding box center [454, 368] width 101 height 17
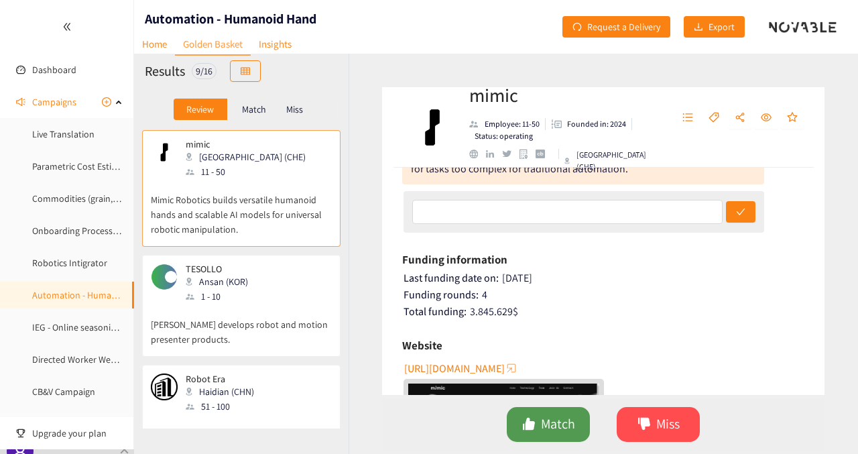
click at [531, 420] on icon "like" at bounding box center [528, 423] width 13 height 13
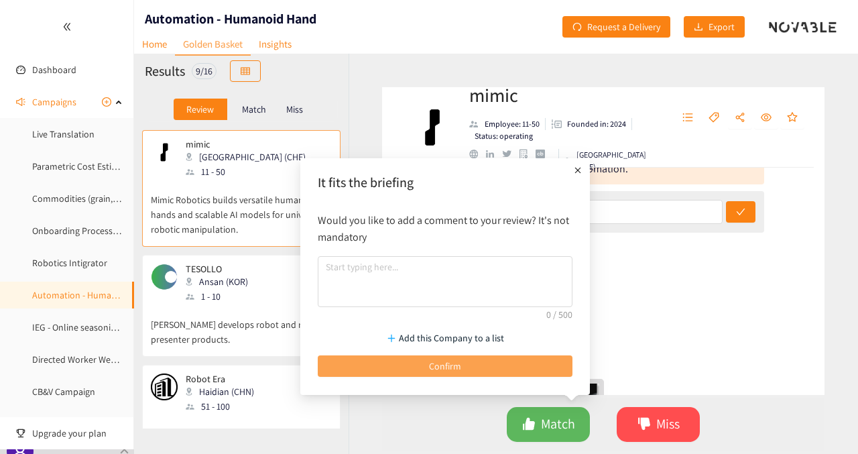
click at [473, 375] on button "Confirm" at bounding box center [445, 365] width 255 height 21
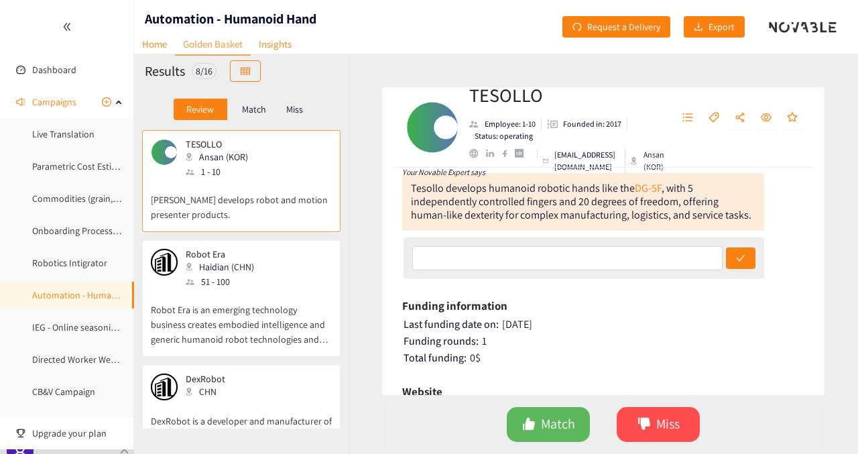
scroll to position [183, 0]
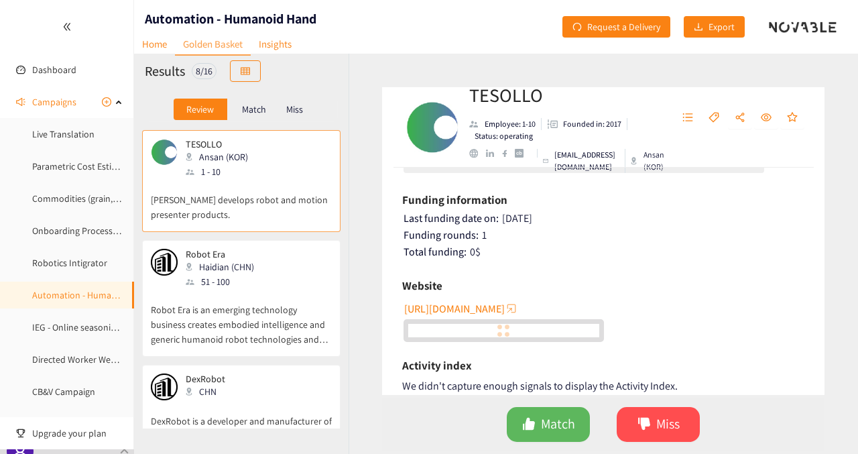
click at [486, 308] on span "[URL][DOMAIN_NAME]" at bounding box center [454, 308] width 101 height 17
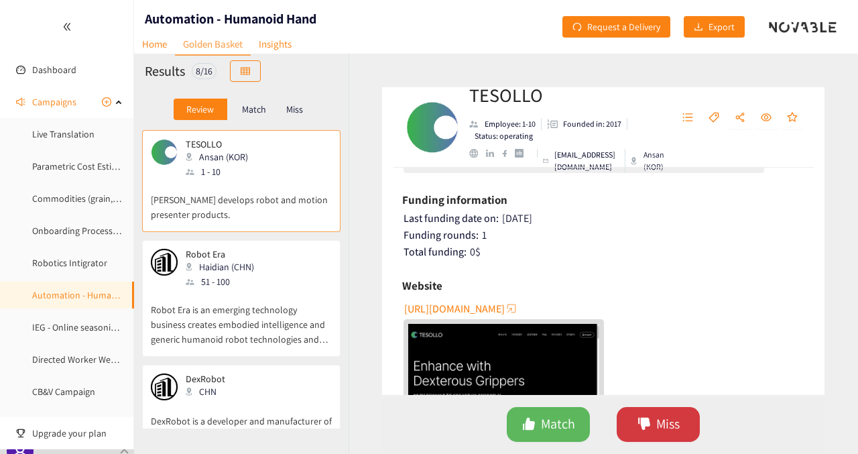
click at [666, 422] on span "Miss" at bounding box center [667, 424] width 23 height 21
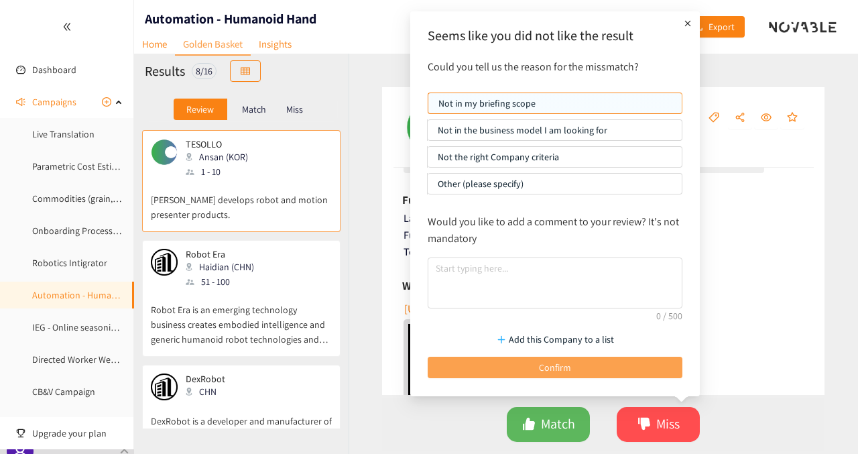
click at [606, 359] on button "Confirm" at bounding box center [555, 367] width 255 height 21
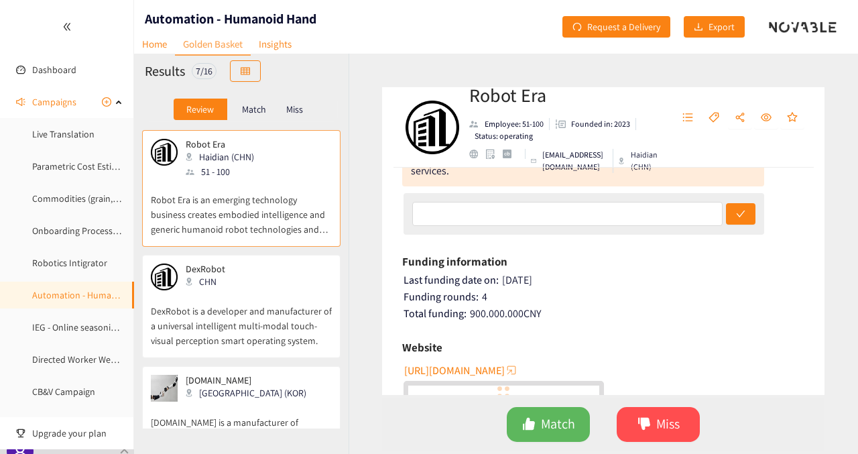
scroll to position [175, 0]
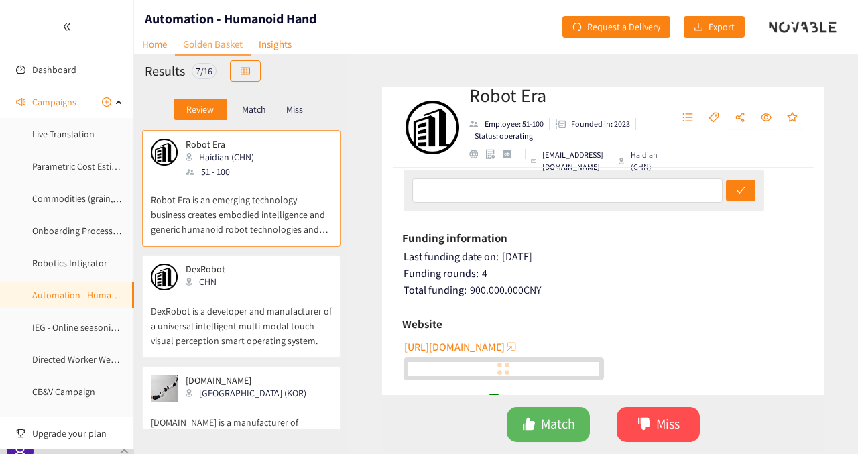
click at [493, 345] on span "[URL][DOMAIN_NAME]" at bounding box center [454, 347] width 101 height 17
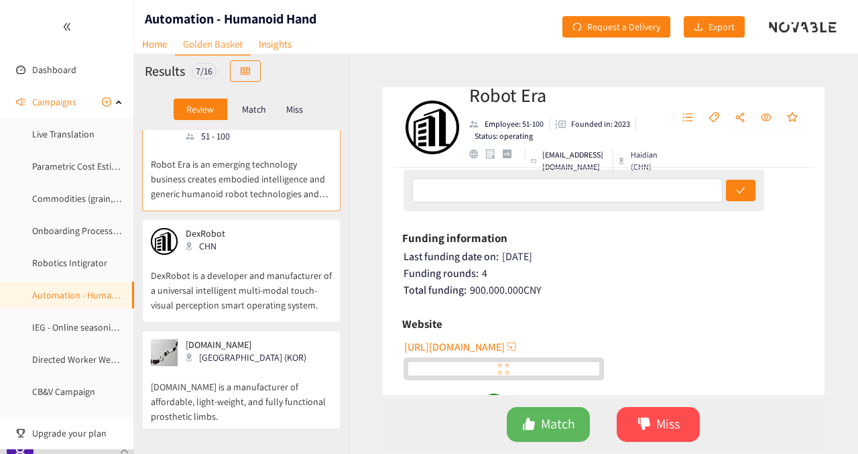
scroll to position [40, 0]
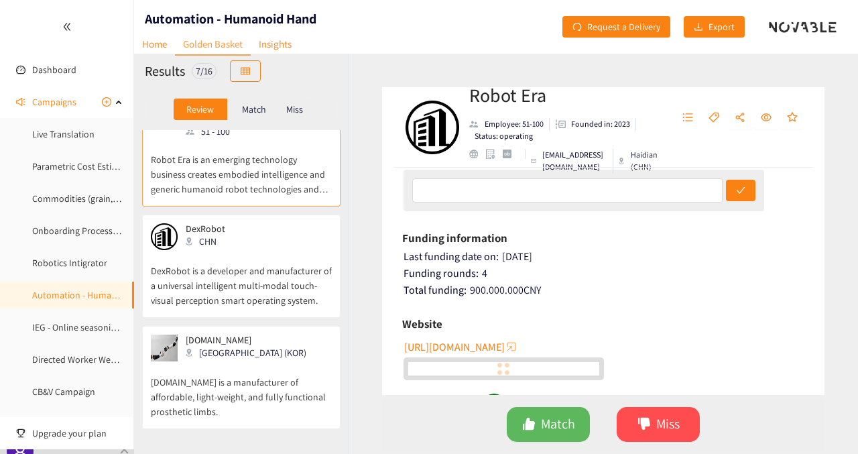
click at [280, 268] on p "DexRobot is a developer and manufacturer of a universal intelligent multi-modal…" at bounding box center [241, 279] width 181 height 58
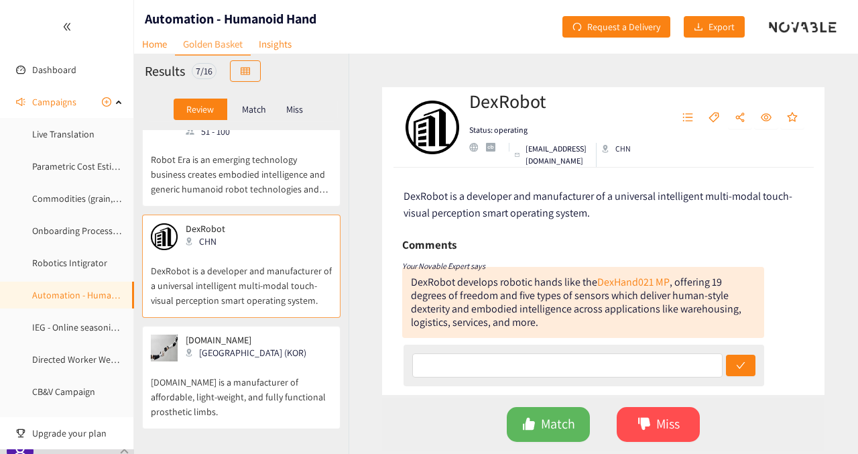
scroll to position [177, 0]
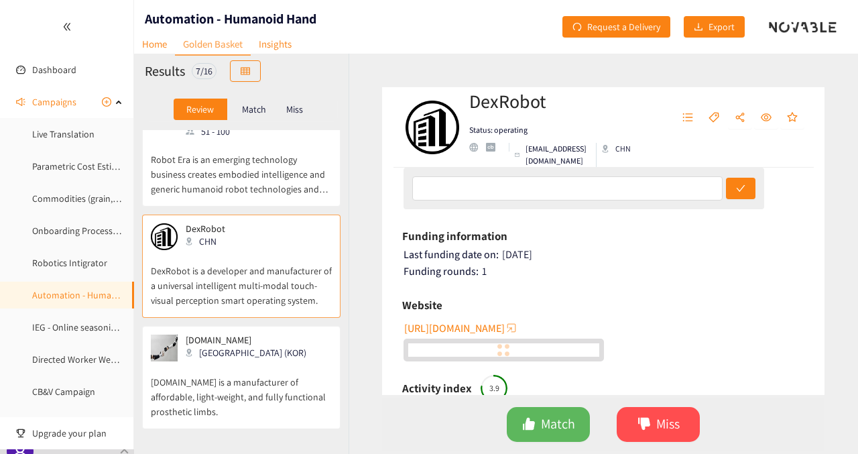
click at [467, 326] on span "[URL][DOMAIN_NAME]" at bounding box center [454, 328] width 101 height 17
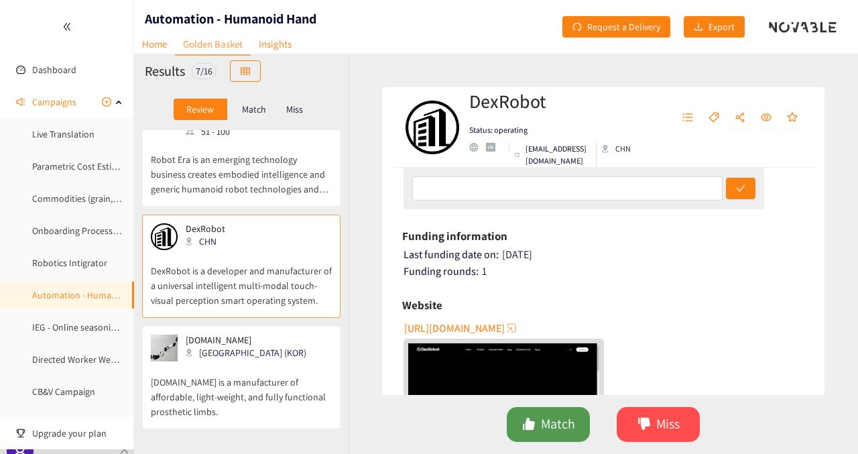
click at [531, 424] on icon "like" at bounding box center [529, 424] width 12 height 12
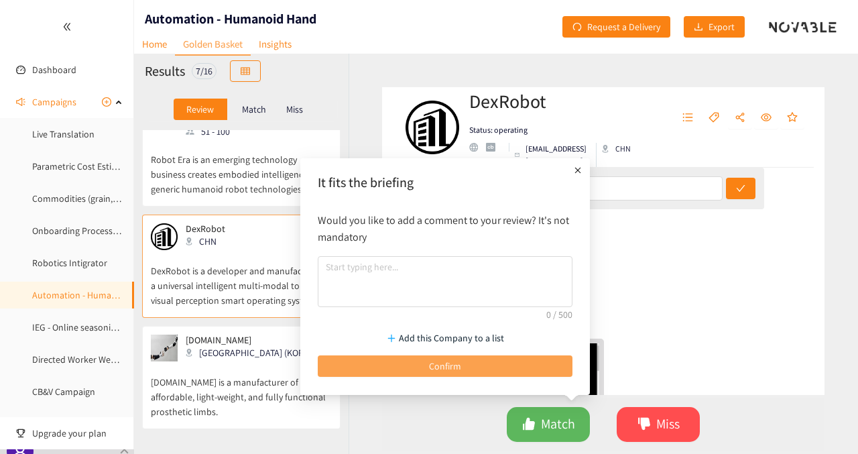
click at [504, 369] on button "Confirm" at bounding box center [445, 365] width 255 height 21
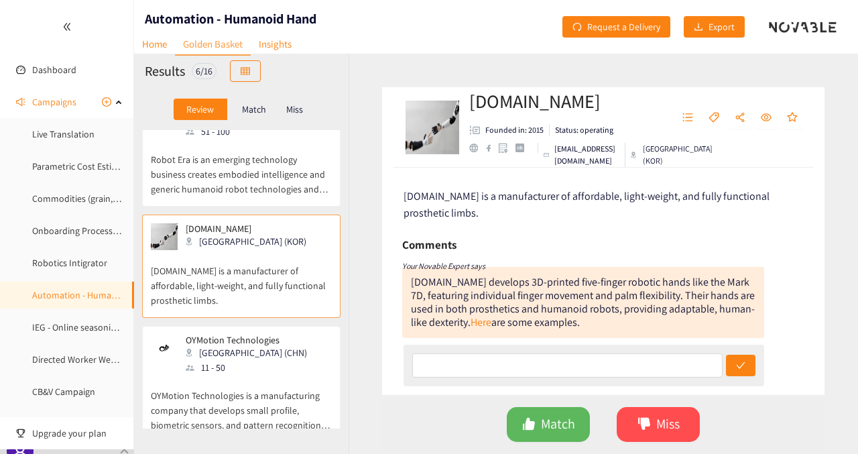
click at [254, 179] on p "Robot Era is an emerging technology business creates embodied intelligence and …" at bounding box center [241, 168] width 181 height 58
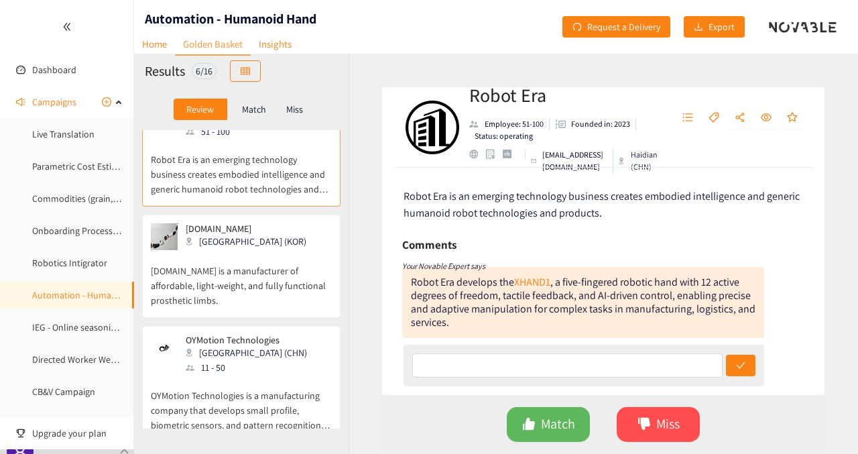
scroll to position [0, 0]
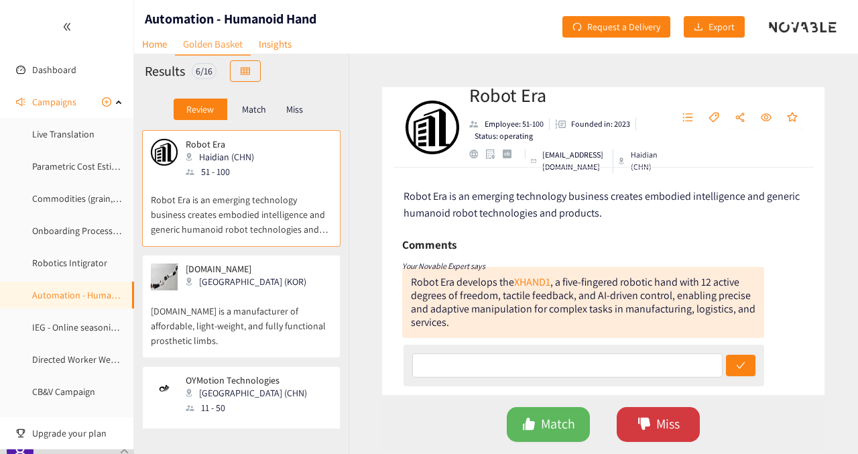
click at [650, 418] on icon "dislike" at bounding box center [644, 423] width 13 height 13
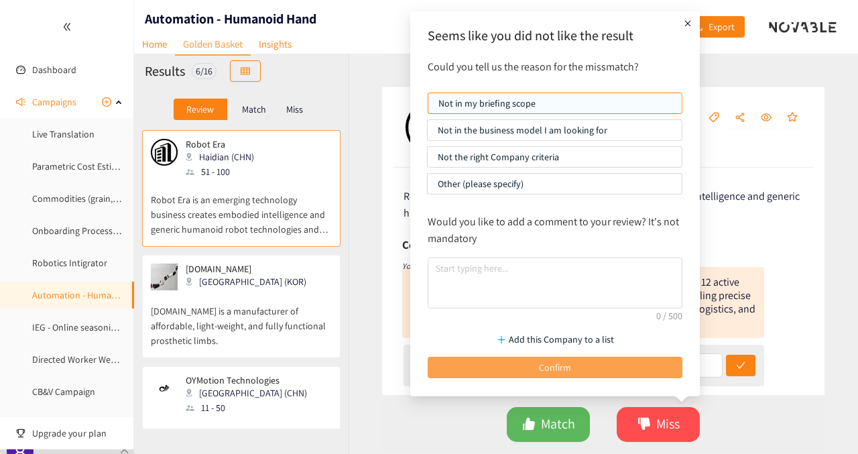
click at [595, 359] on button "Confirm" at bounding box center [555, 367] width 255 height 21
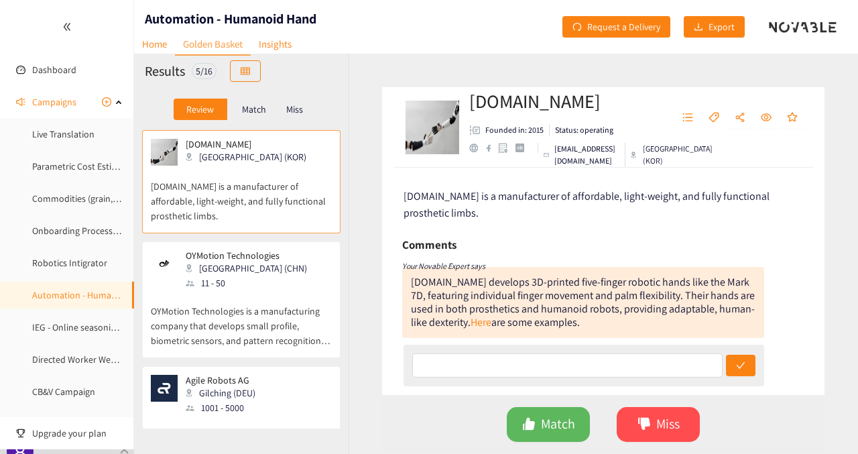
scroll to position [5, 0]
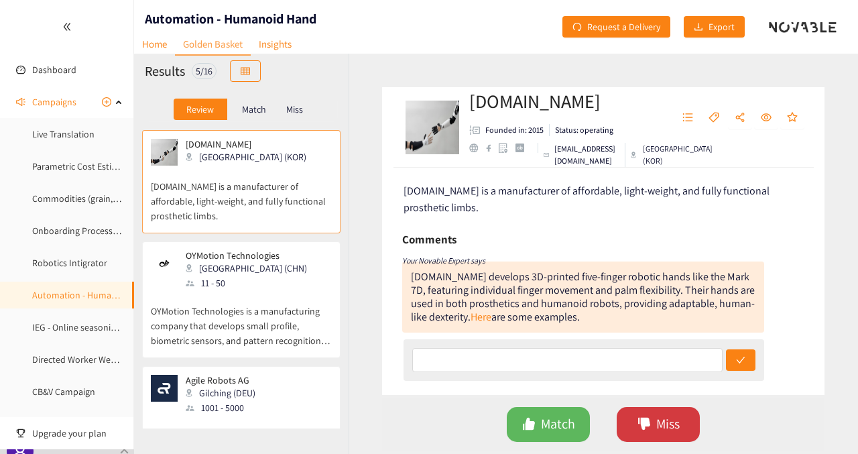
click at [646, 410] on button "Miss" at bounding box center [658, 424] width 83 height 35
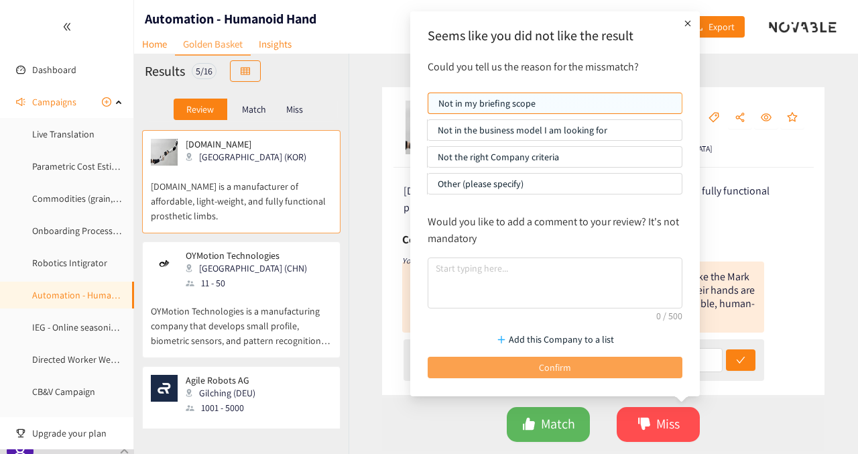
click at [605, 357] on button "Confirm" at bounding box center [555, 367] width 255 height 21
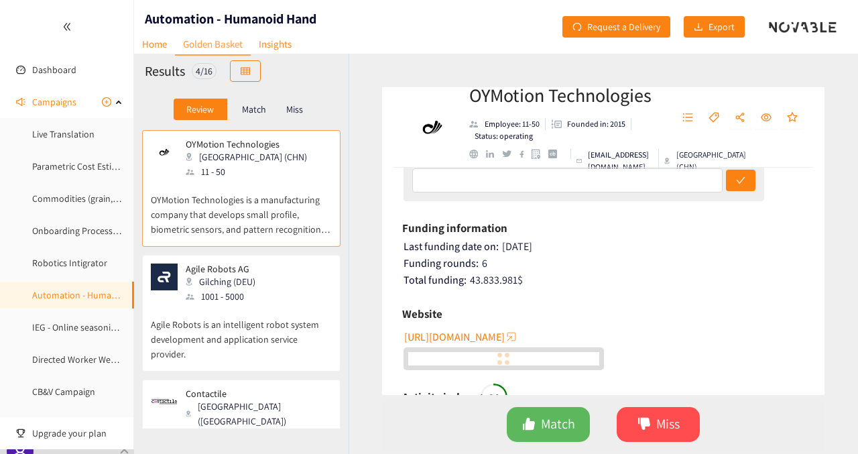
scroll to position [176, 0]
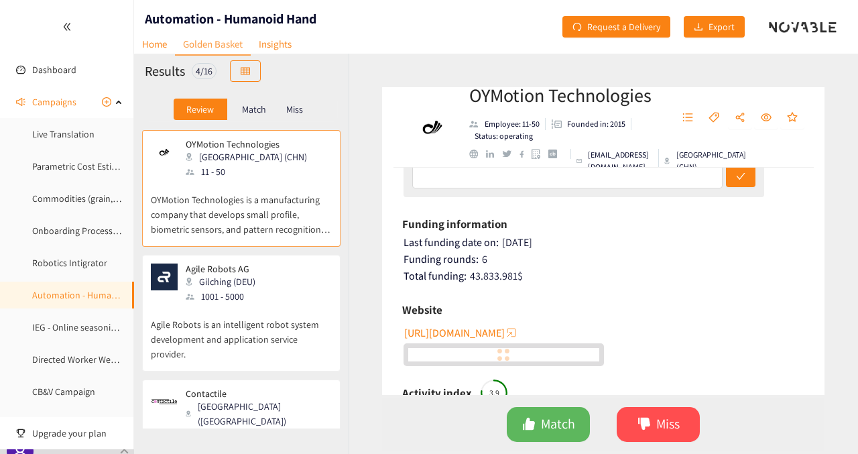
click at [451, 333] on span "[URL][DOMAIN_NAME]" at bounding box center [454, 332] width 101 height 17
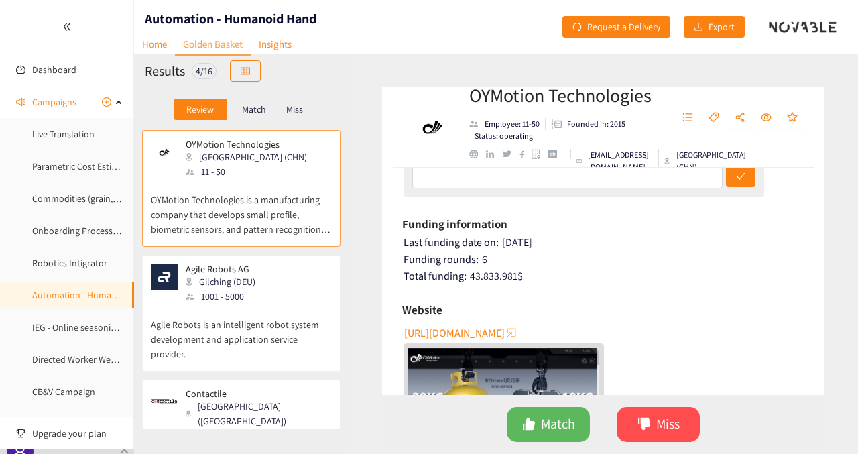
click at [241, 307] on p "Agile Robots is an intelligent robot system development and application service…" at bounding box center [241, 333] width 181 height 58
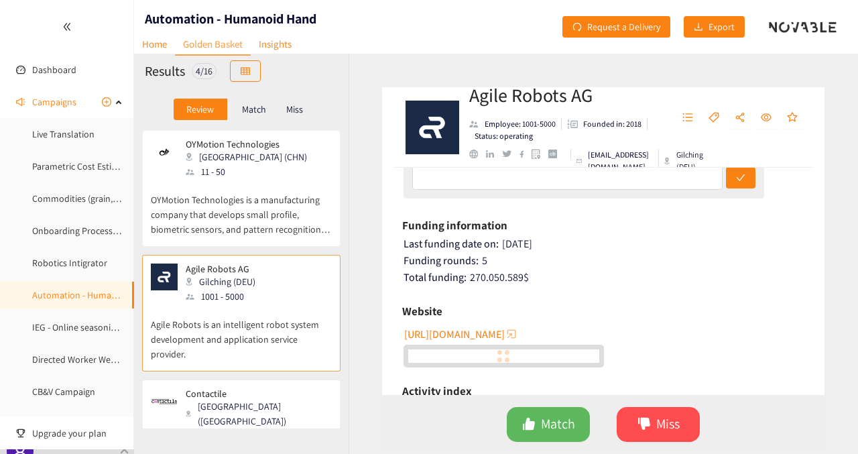
scroll to position [158, 0]
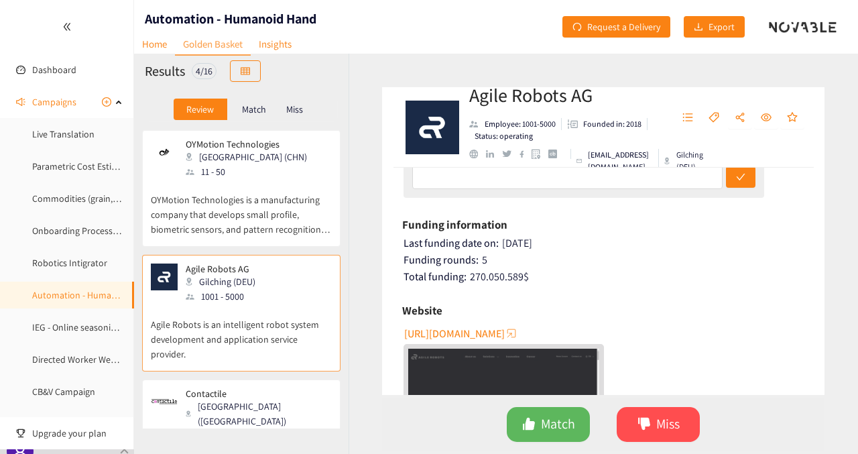
click at [460, 329] on span "[URL][DOMAIN_NAME]" at bounding box center [454, 333] width 101 height 17
click at [631, 422] on button "Miss" at bounding box center [658, 424] width 83 height 35
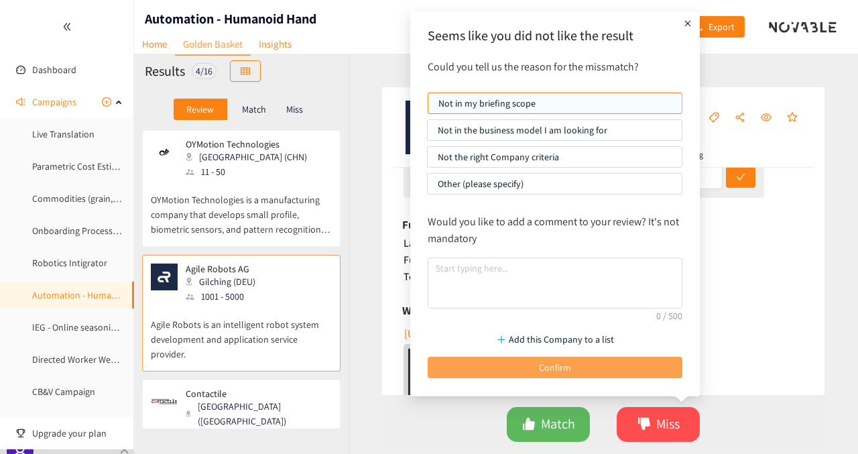
click at [572, 361] on button "Confirm" at bounding box center [555, 367] width 255 height 21
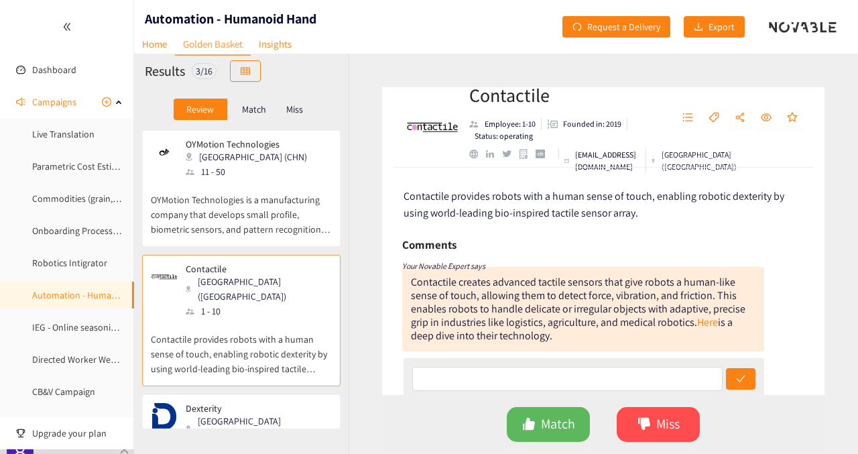
click at [270, 198] on p "OYMotion Technologies is a manufacturing company that develops small profile, b…" at bounding box center [241, 208] width 181 height 58
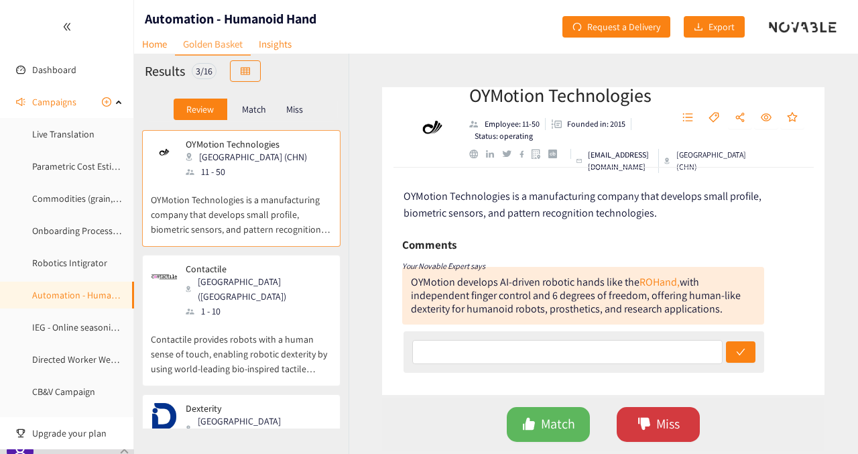
click at [633, 416] on button "Miss" at bounding box center [658, 424] width 83 height 35
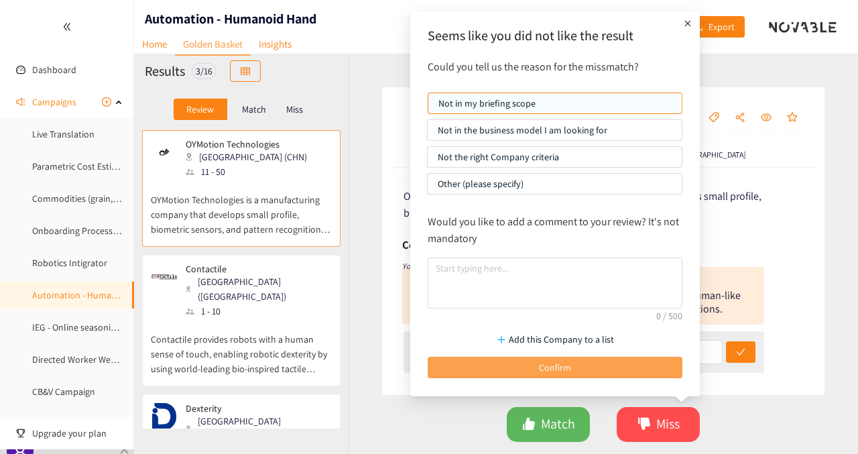
click at [574, 359] on button "Confirm" at bounding box center [555, 367] width 255 height 21
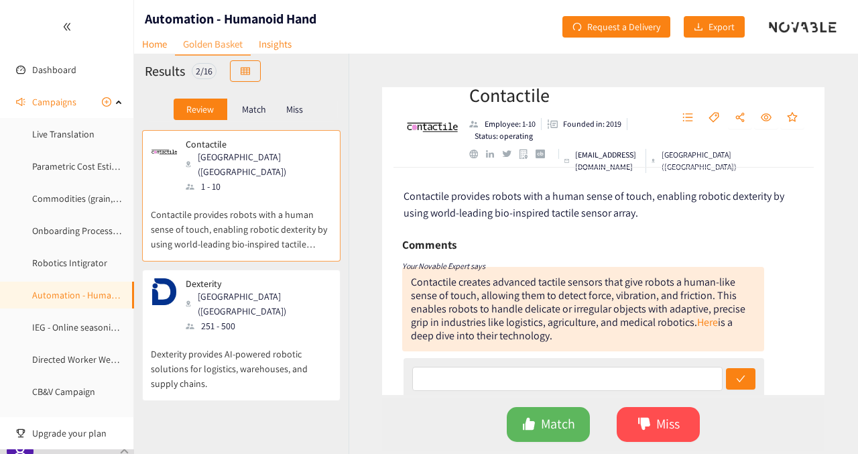
scroll to position [176, 0]
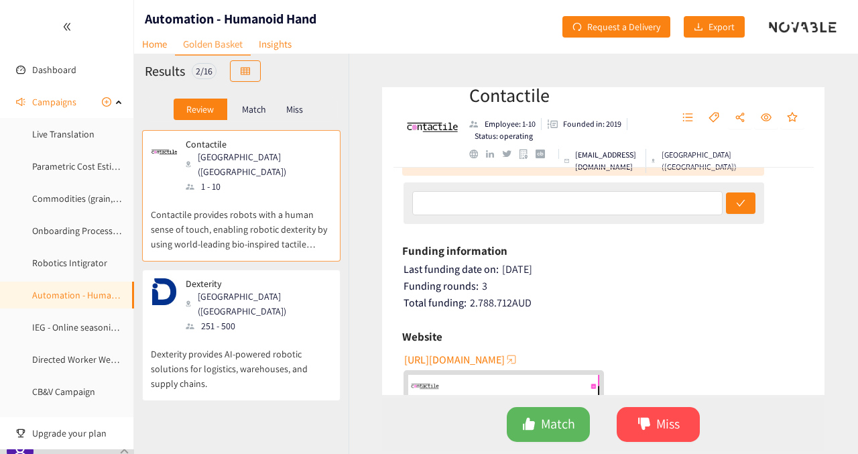
click at [504, 355] on span "[URL][DOMAIN_NAME]" at bounding box center [454, 359] width 101 height 17
click at [660, 414] on span "Miss" at bounding box center [667, 424] width 23 height 21
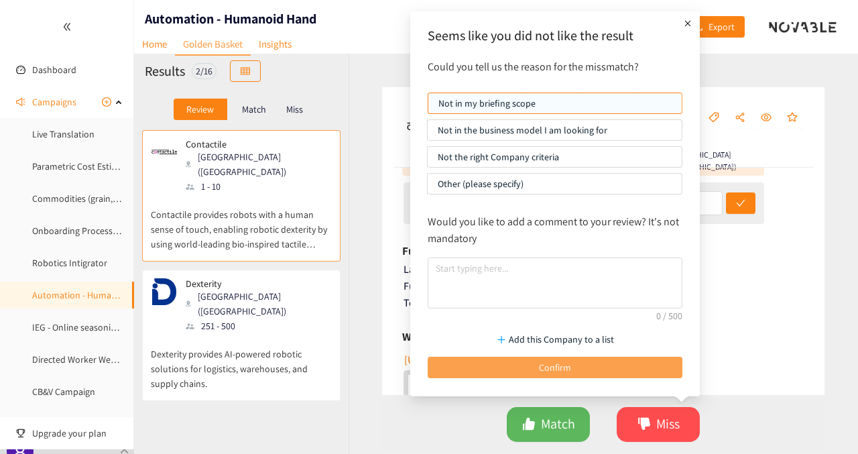
click at [589, 366] on button "Confirm" at bounding box center [555, 367] width 255 height 21
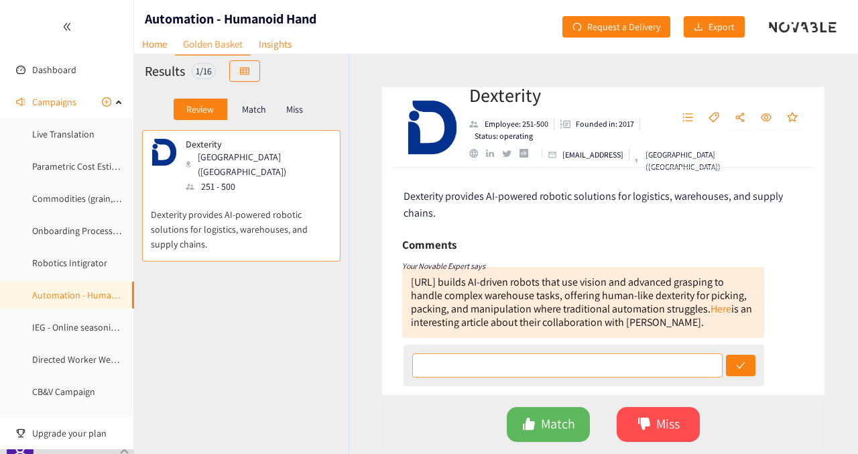
scroll to position [161, 0]
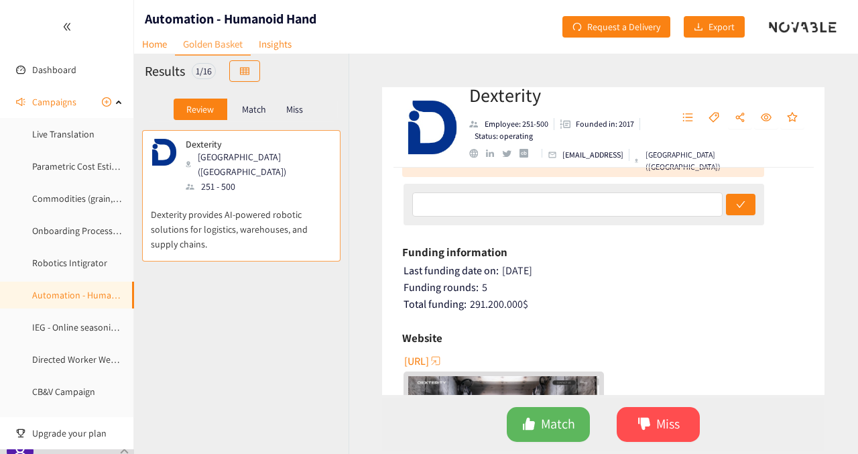
click at [429, 361] on span "[URL]" at bounding box center [416, 361] width 25 height 17
